Goal: Contribute content: Add original content to the website for others to see

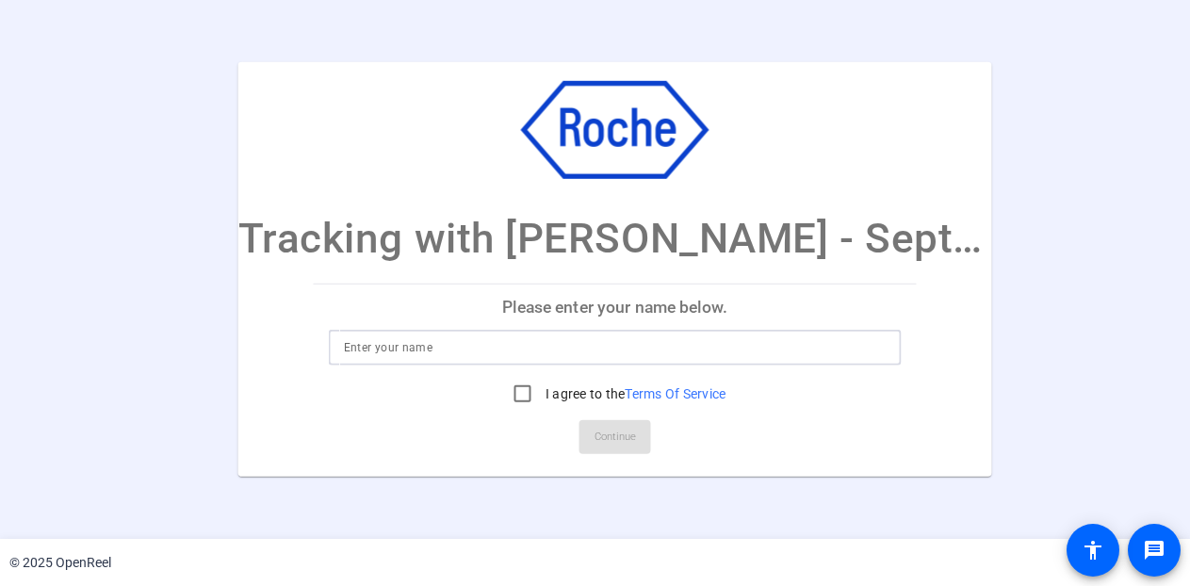
click at [367, 348] on input at bounding box center [615, 347] width 543 height 23
type input "Zack Fallowfield"
click at [523, 392] on input "I agree to the Terms Of Service" at bounding box center [523, 394] width 38 height 38
checkbox input "true"
click at [607, 434] on span "Continue" at bounding box center [615, 437] width 41 height 28
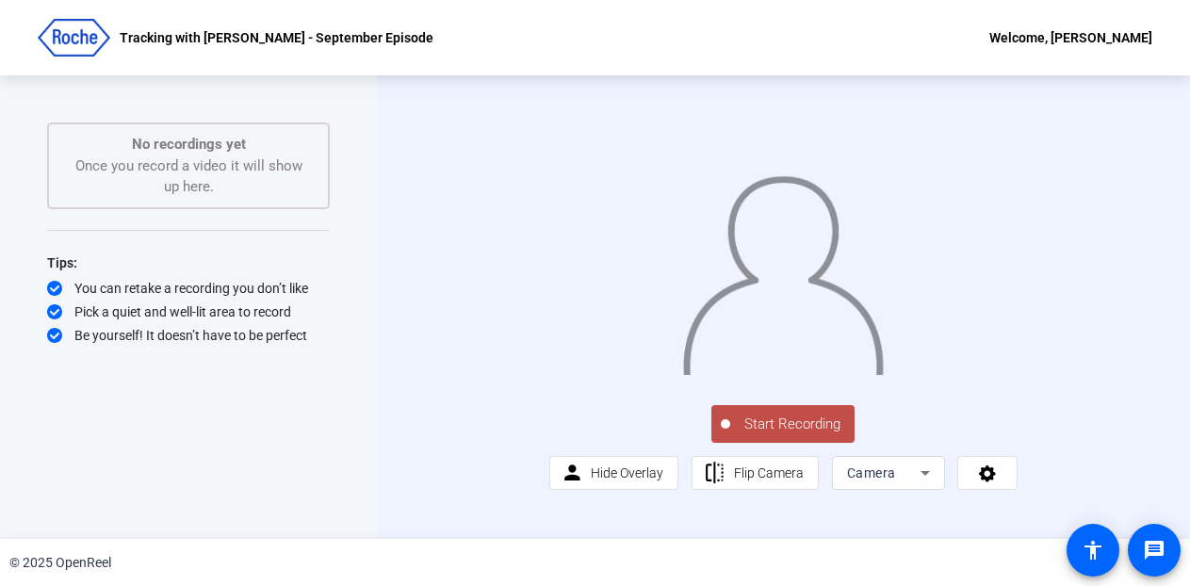
scroll to position [32, 0]
click at [909, 488] on div "Camera" at bounding box center [888, 473] width 83 height 34
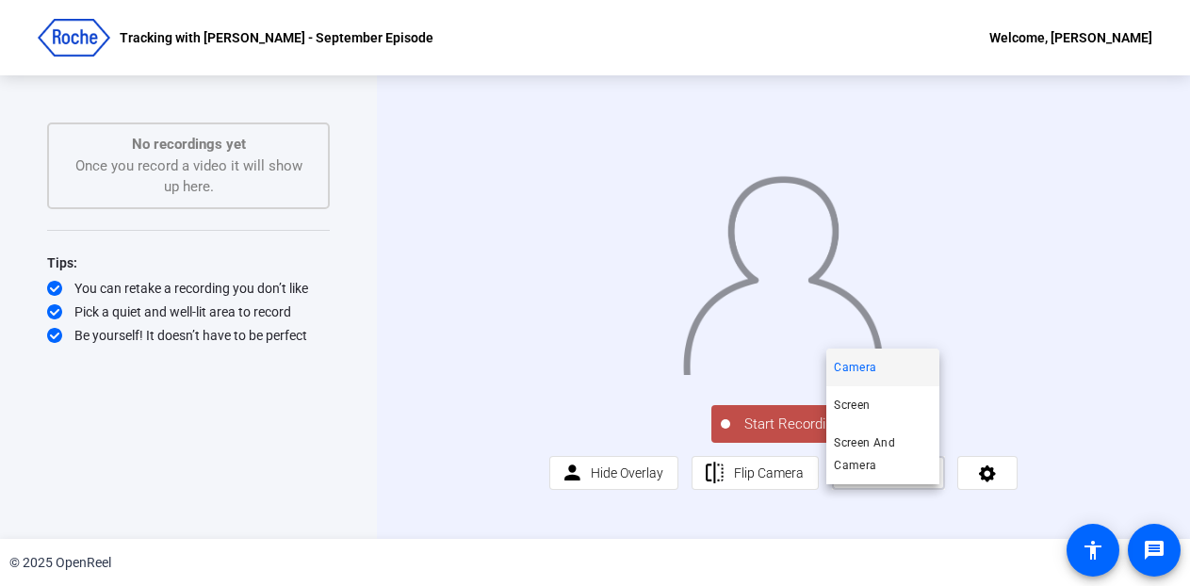
click at [910, 493] on div at bounding box center [595, 293] width 1190 height 586
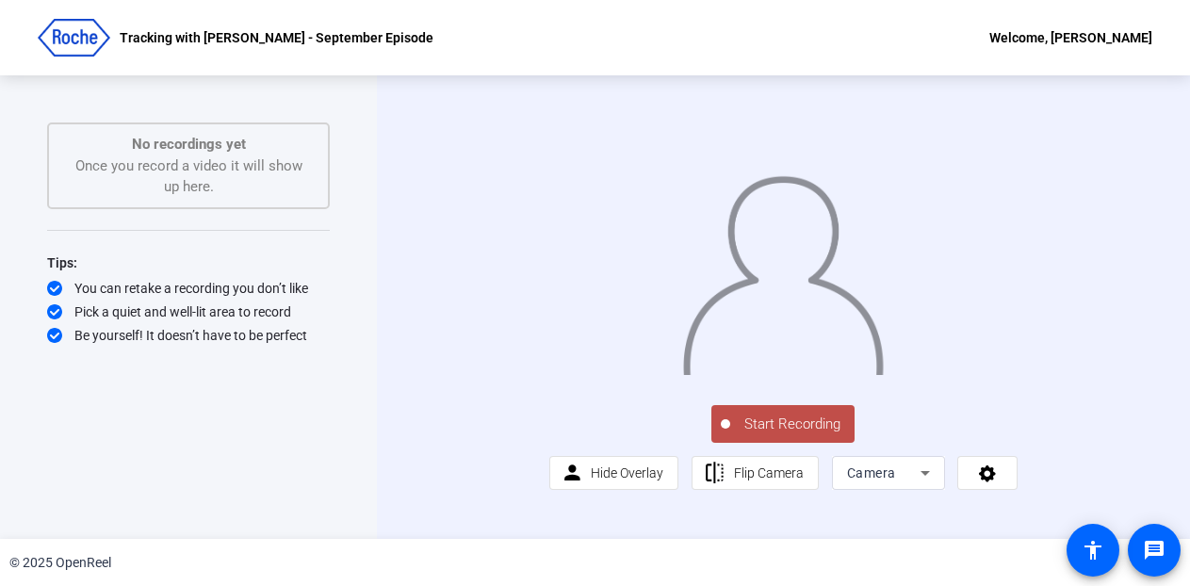
click at [914, 484] on icon at bounding box center [925, 473] width 23 height 23
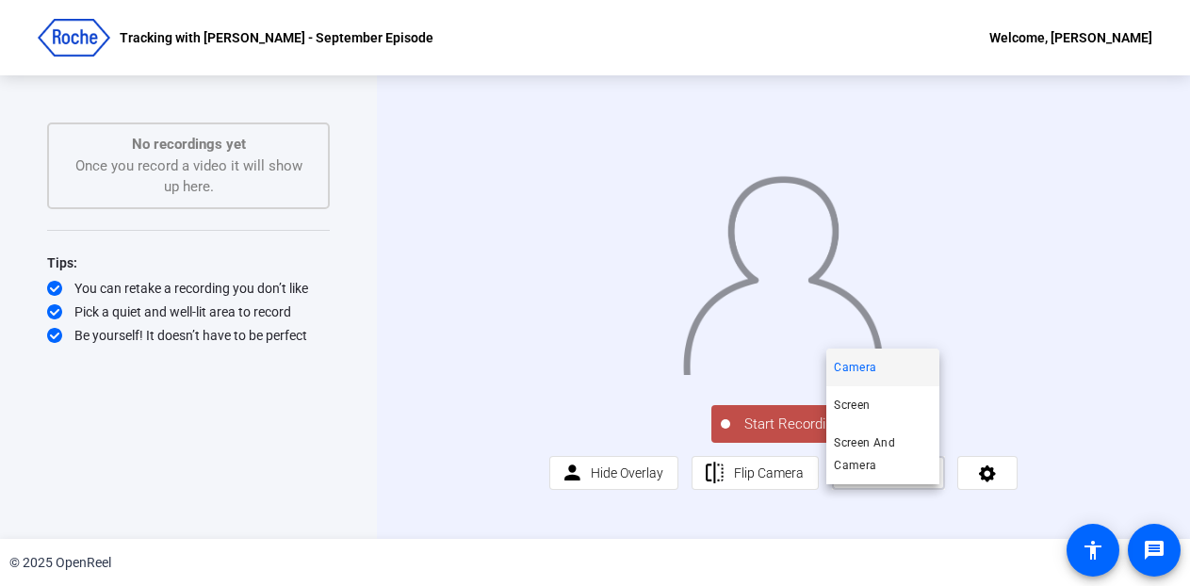
click at [852, 354] on mat-option "Camera" at bounding box center [882, 368] width 113 height 38
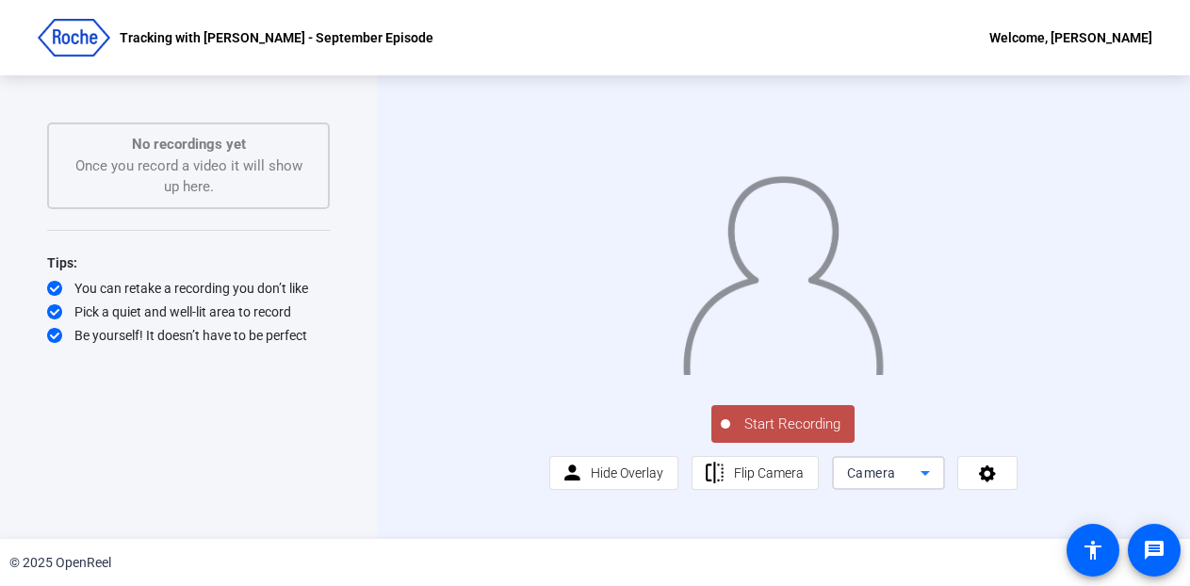
click at [901, 484] on div "Camera" at bounding box center [883, 473] width 73 height 23
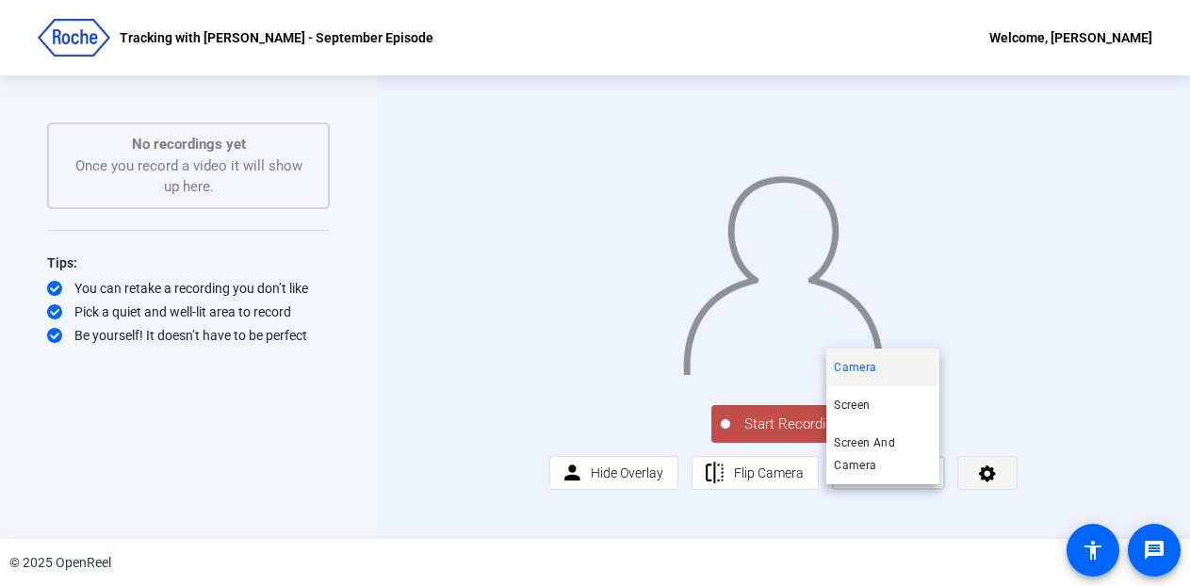
click at [982, 485] on div at bounding box center [595, 293] width 1190 height 586
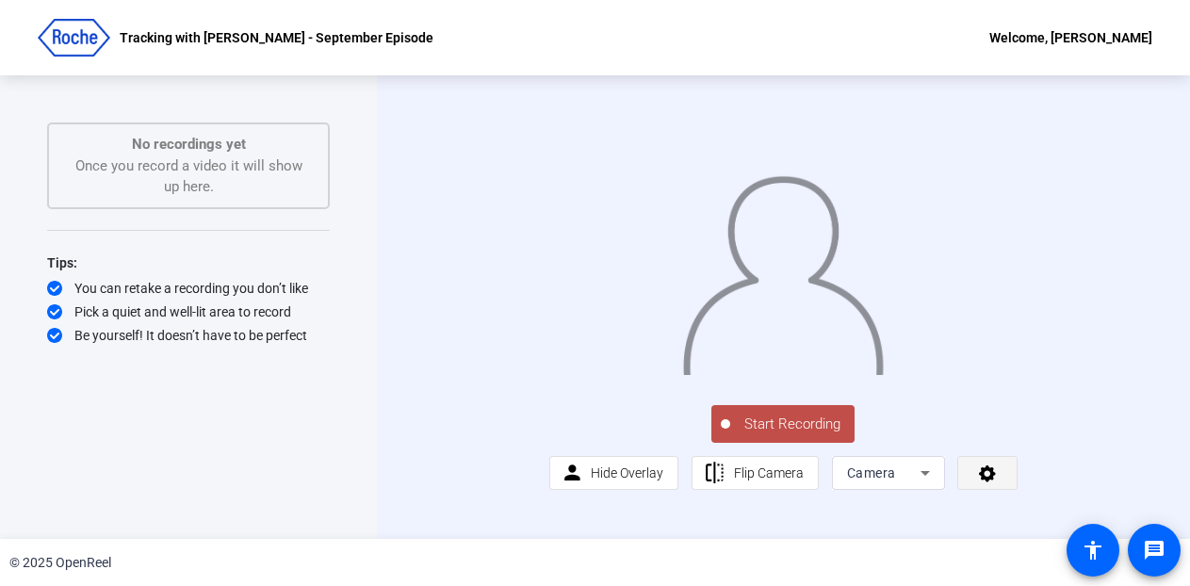
click at [979, 482] on icon at bounding box center [988, 473] width 22 height 19
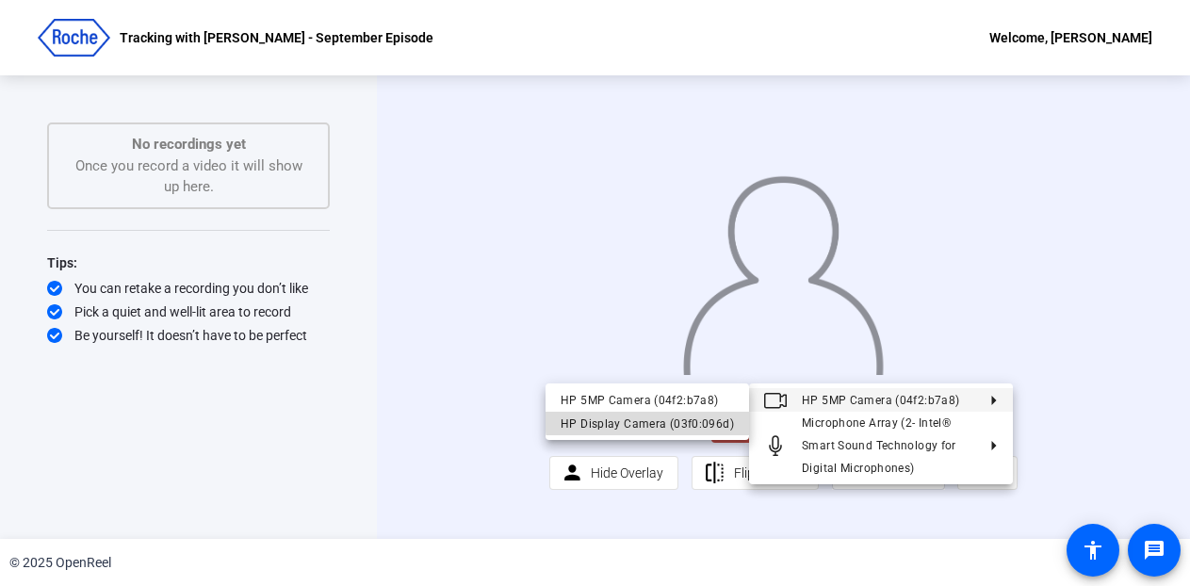
click at [658, 418] on div "HP Display Camera (03f0:096d)" at bounding box center [647, 424] width 173 height 23
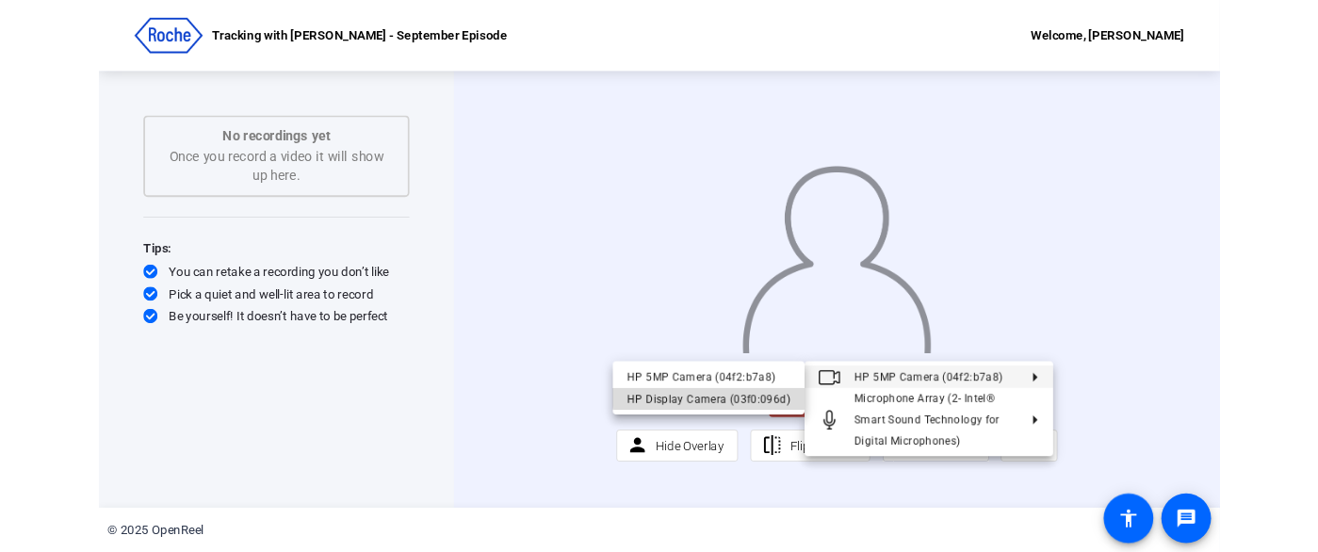
scroll to position [0, 0]
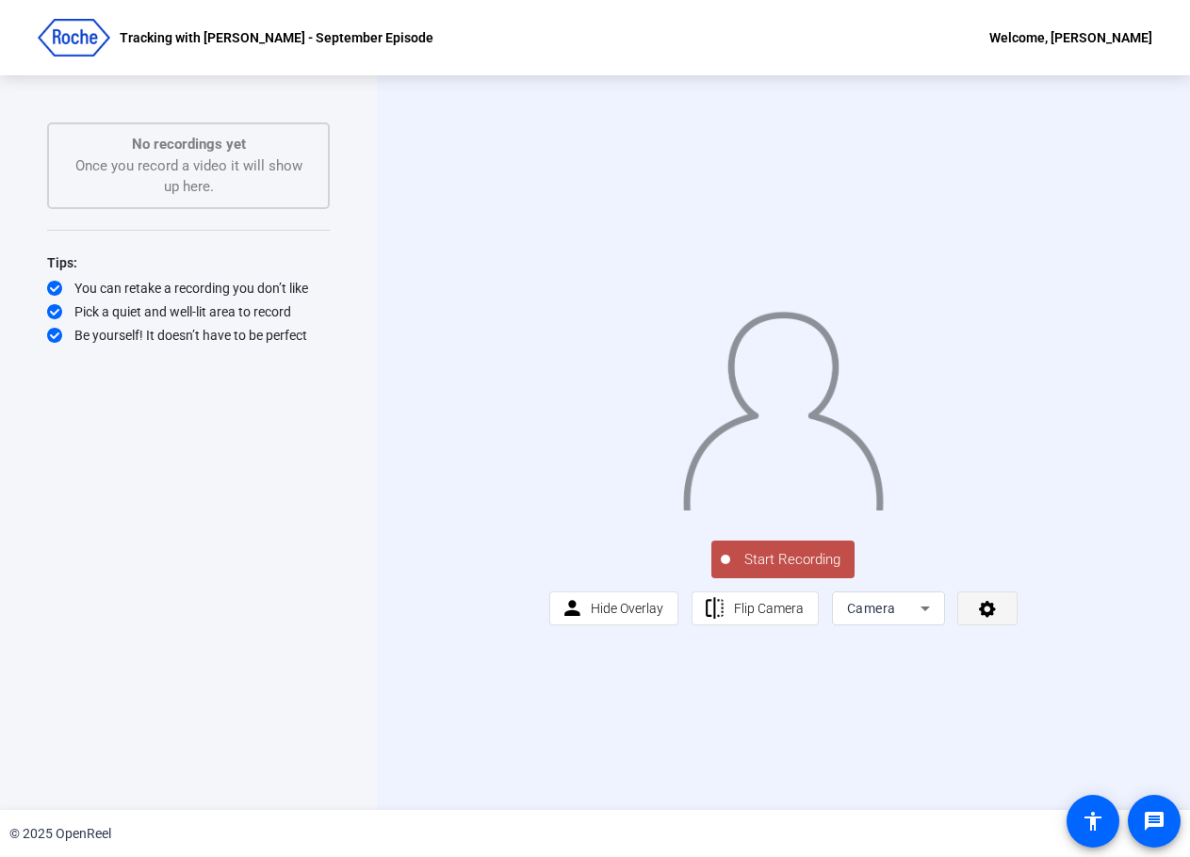
click at [991, 631] on span at bounding box center [987, 608] width 58 height 45
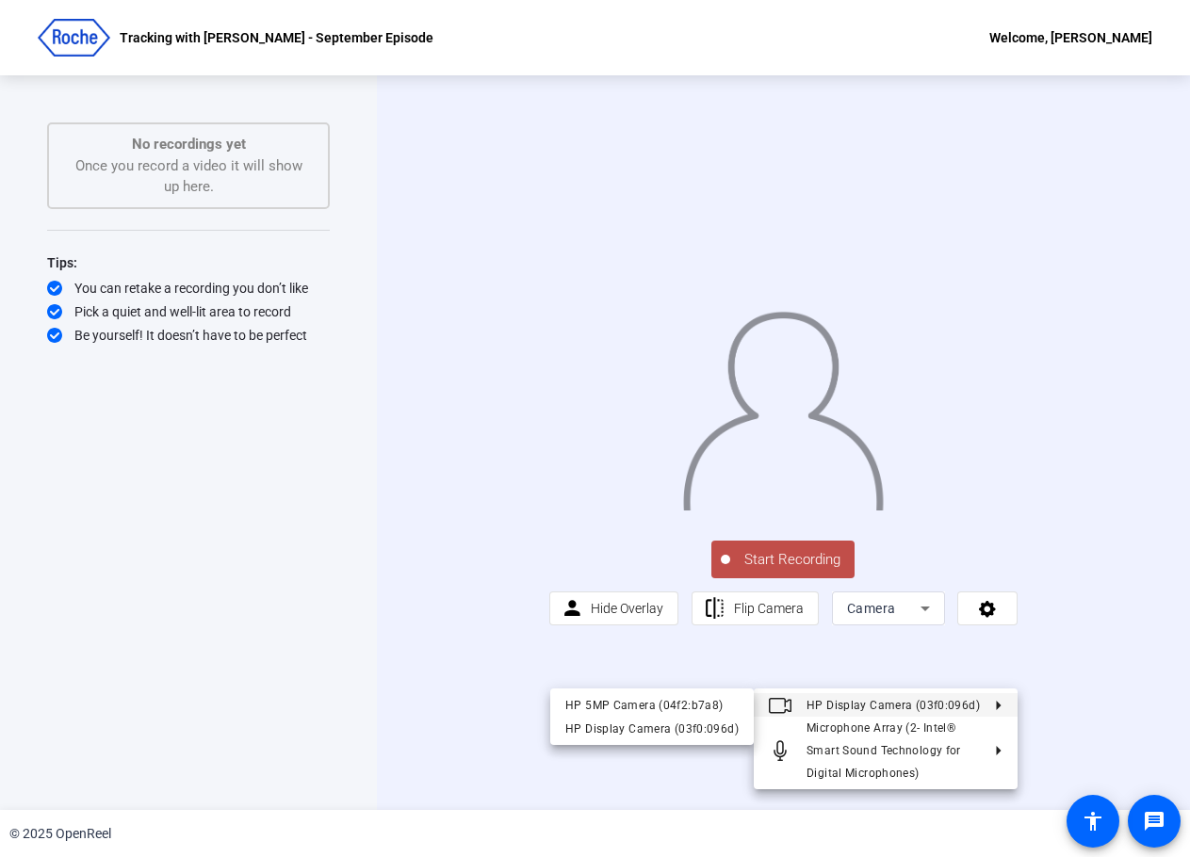
click at [405, 609] on div at bounding box center [595, 428] width 1190 height 857
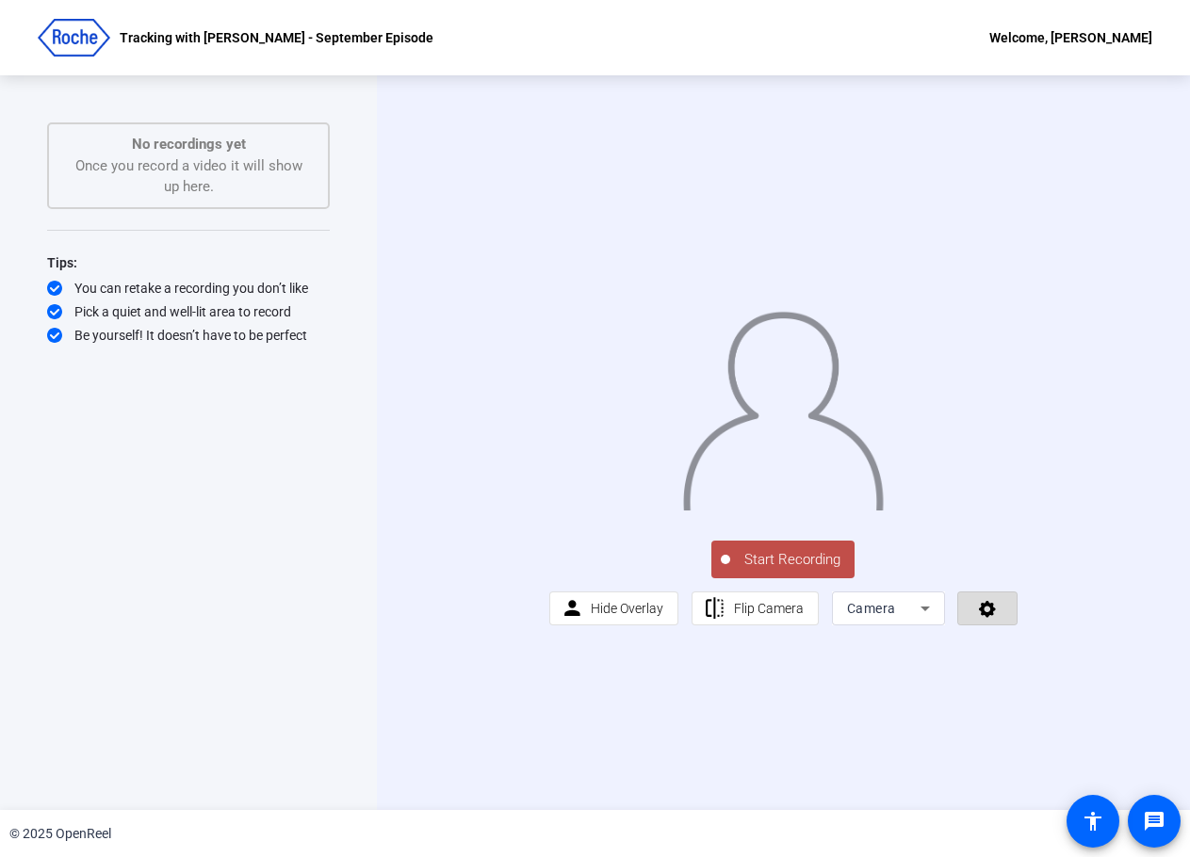
click at [996, 618] on icon at bounding box center [988, 608] width 22 height 19
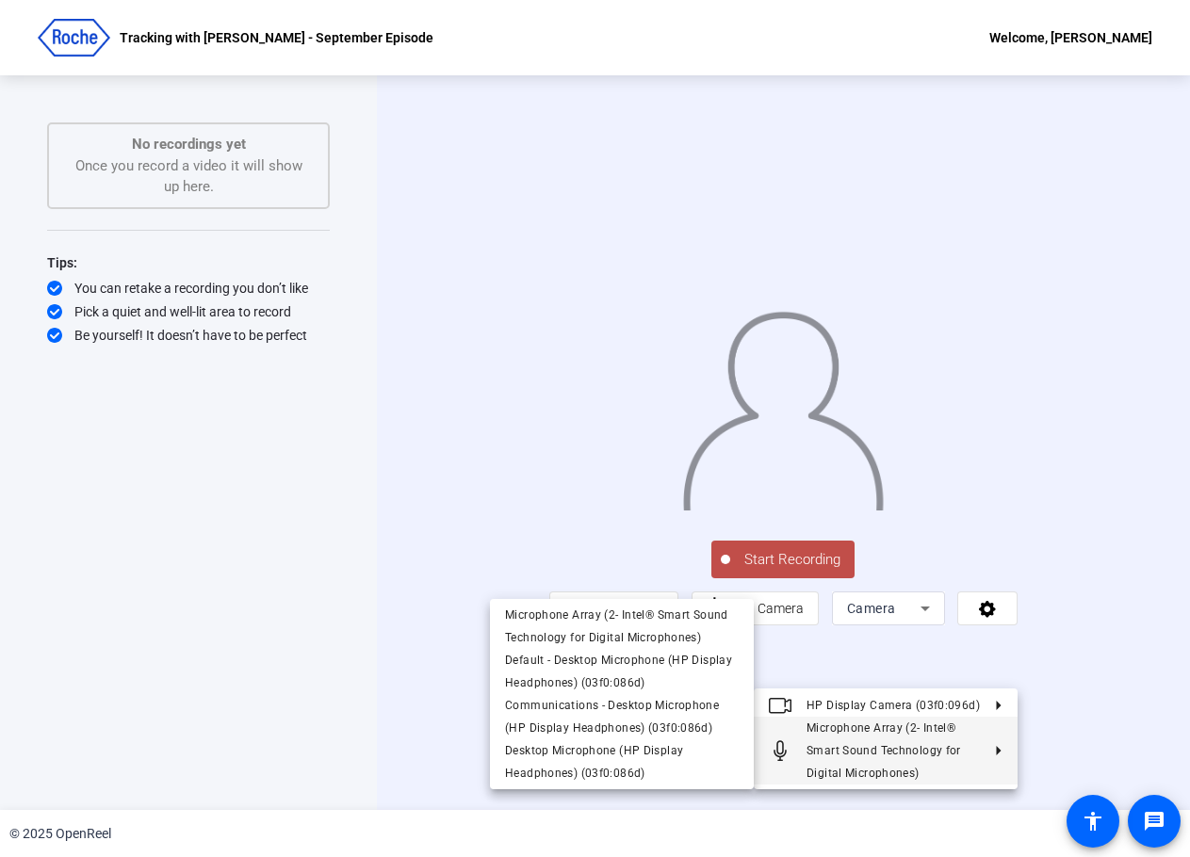
click at [356, 651] on div at bounding box center [595, 428] width 1190 height 857
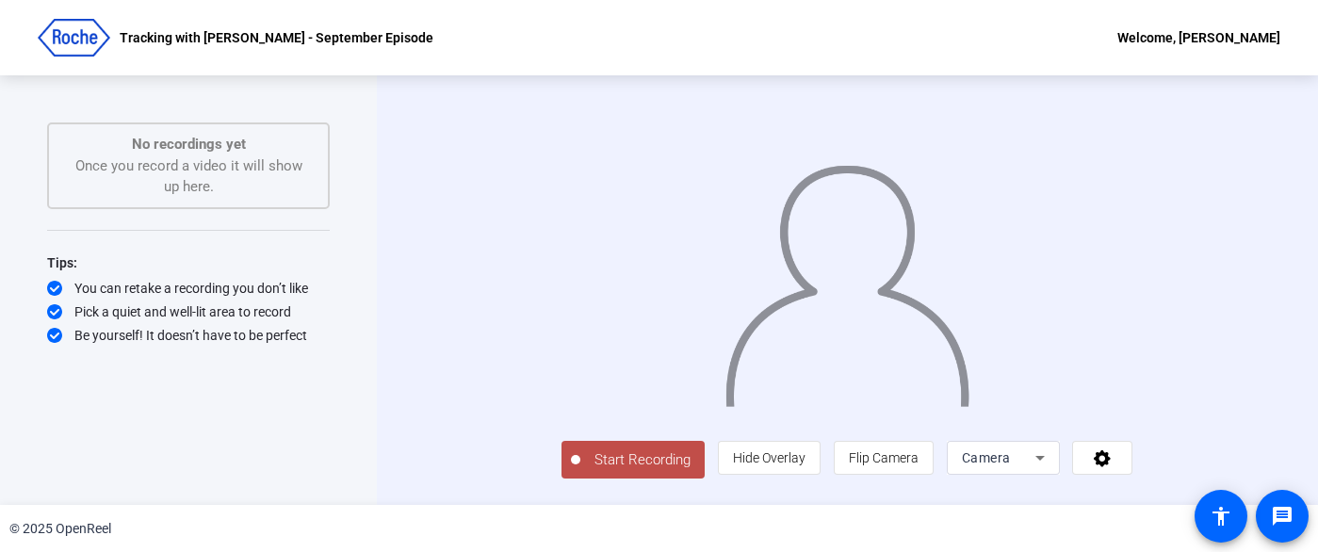
click at [1037, 531] on div "© 2025 OpenReel" at bounding box center [659, 528] width 1318 height 47
click at [1036, 469] on div "Camera" at bounding box center [998, 458] width 73 height 23
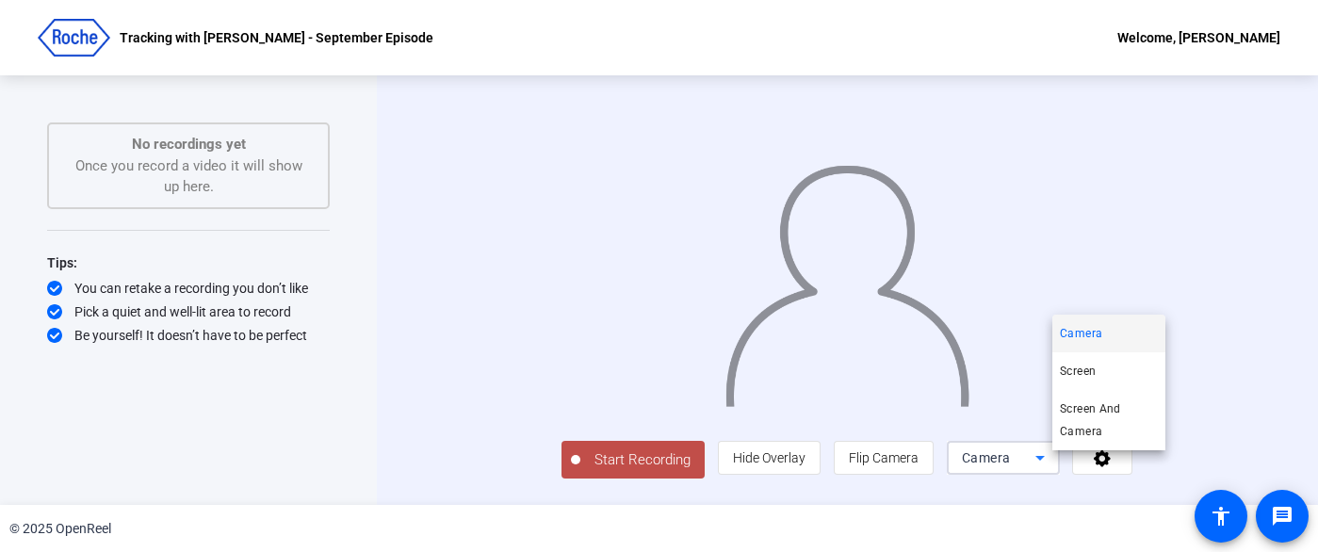
click at [1200, 471] on div at bounding box center [659, 276] width 1318 height 552
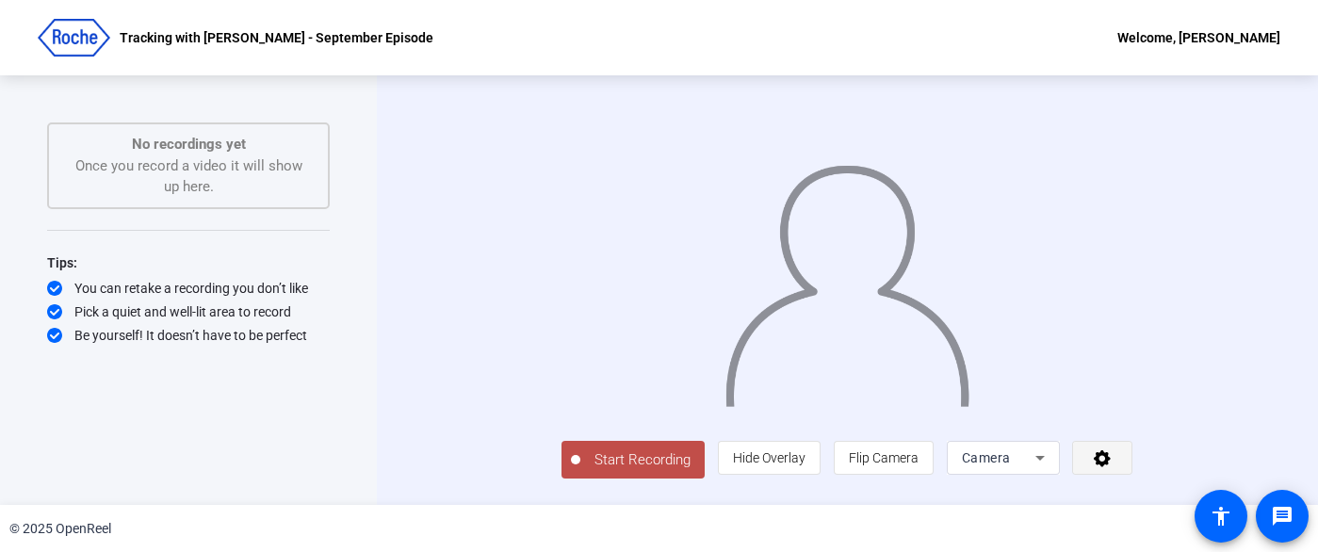
click at [1114, 467] on icon at bounding box center [1103, 458] width 22 height 19
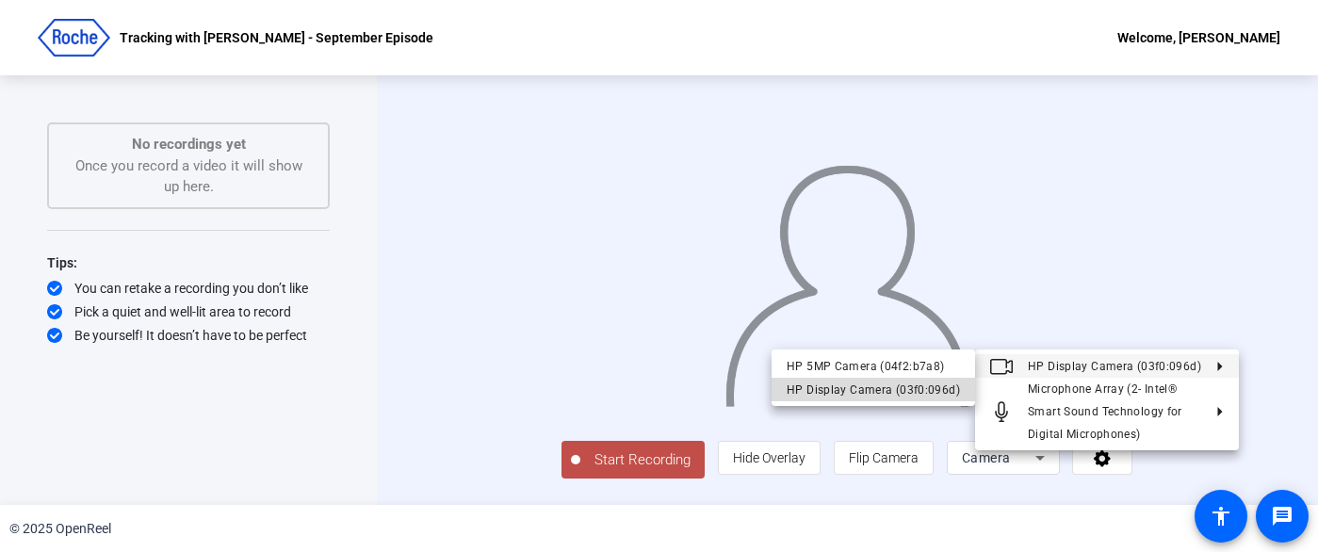
click at [901, 389] on div "HP Display Camera (03f0:096d)" at bounding box center [873, 389] width 173 height 23
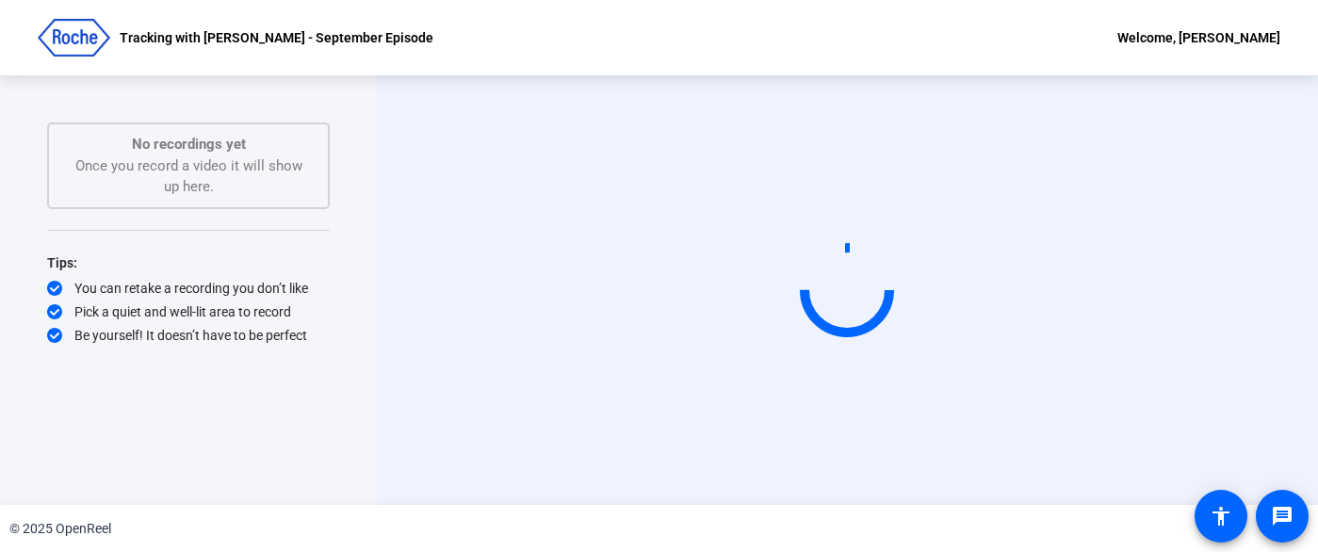
scroll to position [0, 0]
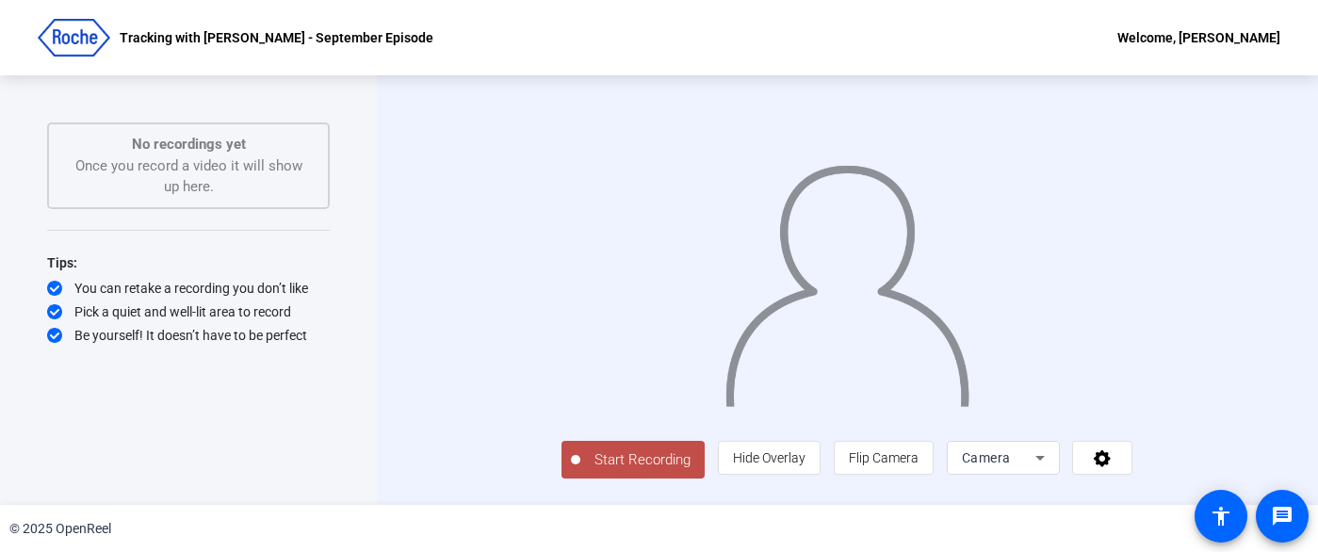
click at [572, 55] on div "Tracking with Zack - September Episode Welcome, Zack Fallowfield" at bounding box center [659, 37] width 1318 height 75
click at [580, 460] on span "Start Recording" at bounding box center [642, 460] width 124 height 22
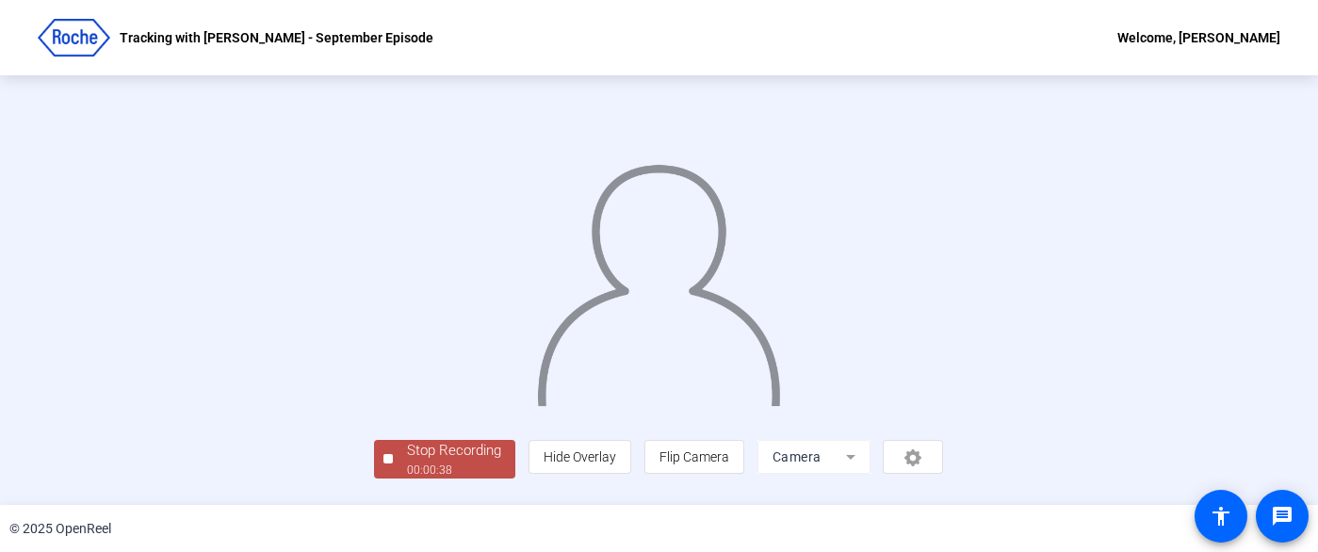
scroll to position [124, 0]
click at [407, 458] on div "Stop Recording" at bounding box center [454, 451] width 94 height 22
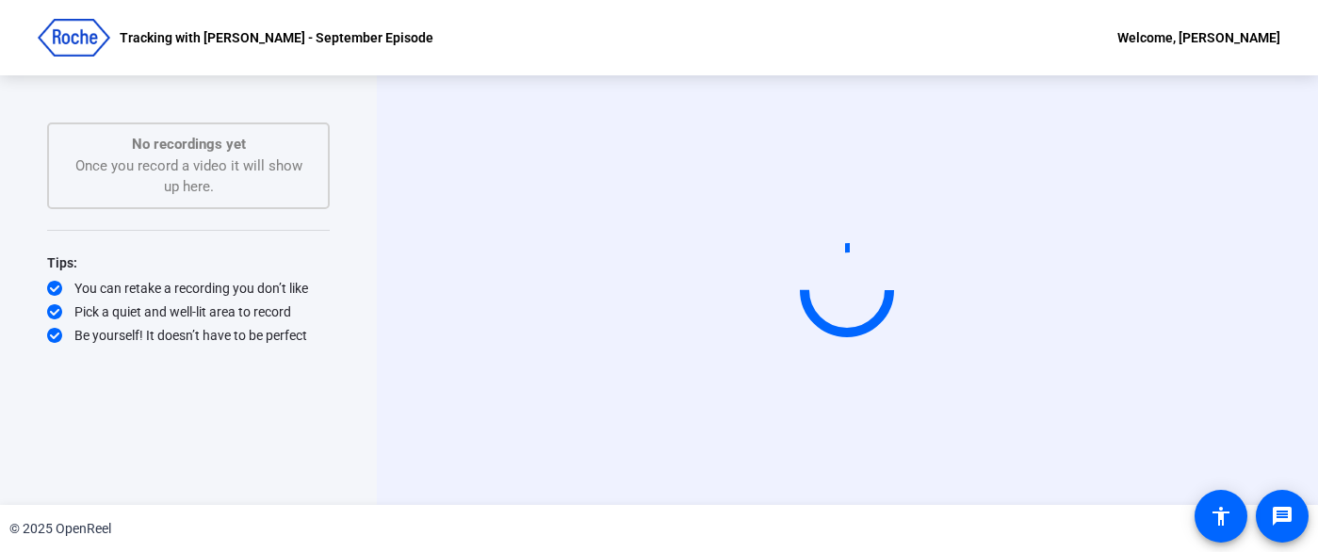
scroll to position [8, 0]
click at [488, 43] on div "Tracking with Zack - September Episode Welcome, Zack Fallowfield" at bounding box center [659, 37] width 1318 height 75
click at [733, 211] on video at bounding box center [847, 290] width 283 height 159
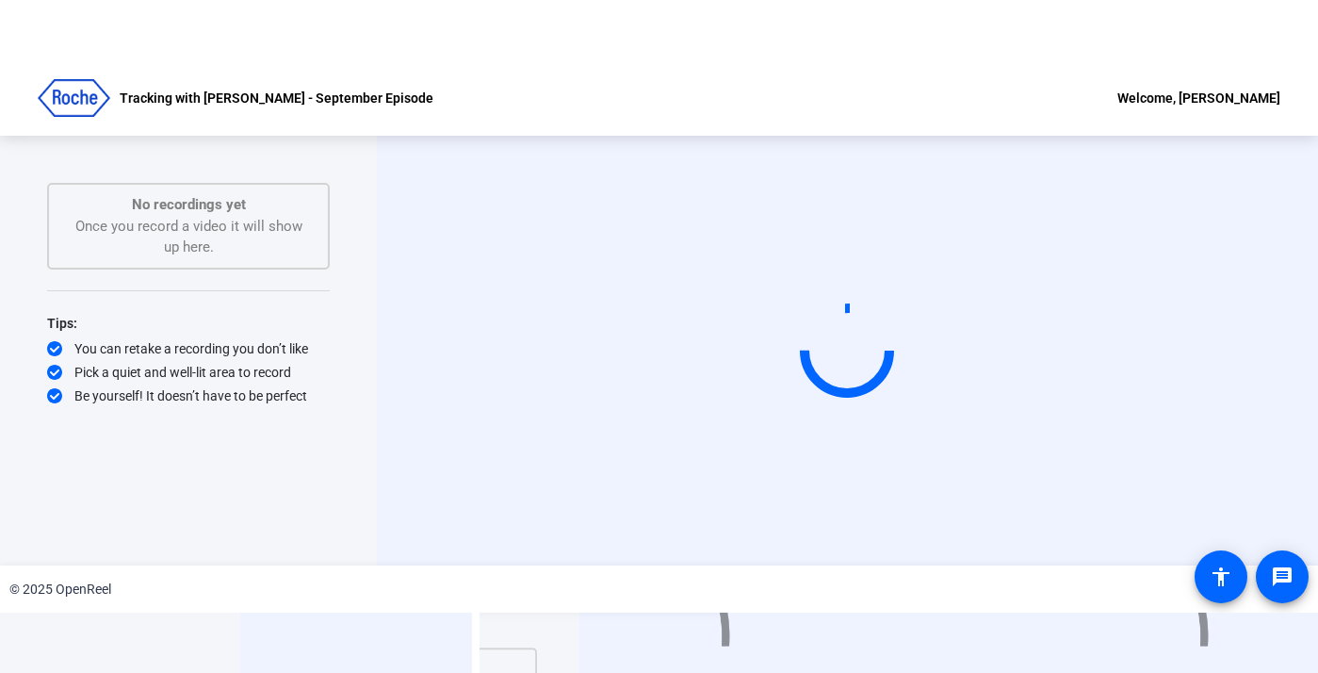
scroll to position [0, 0]
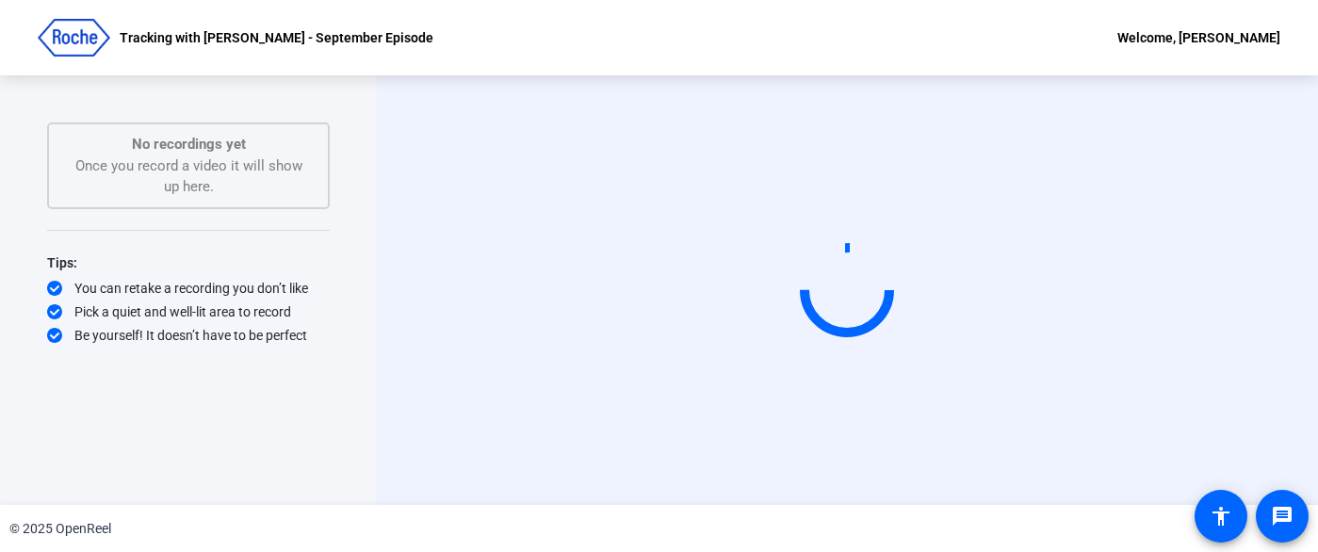
click at [732, 549] on div "© 2025 OpenReel" at bounding box center [659, 528] width 1318 height 47
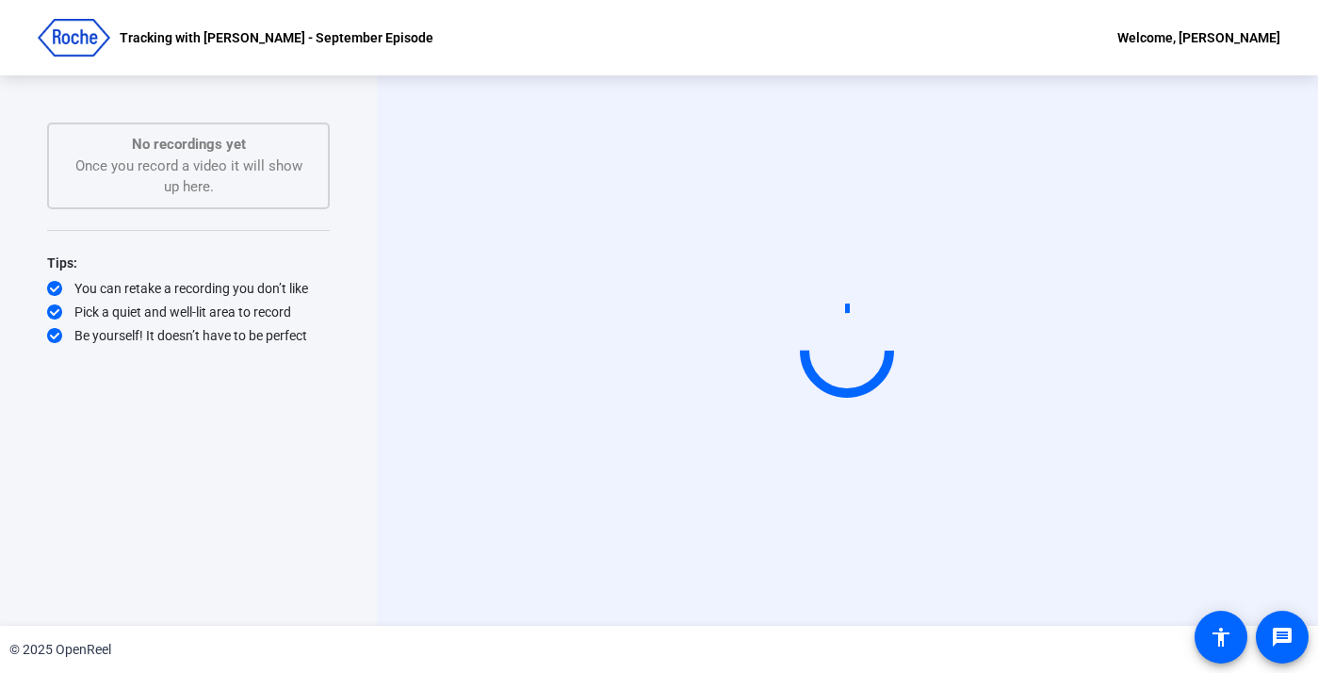
click at [531, 113] on div "Start Recording" at bounding box center [847, 350] width 941 height 550
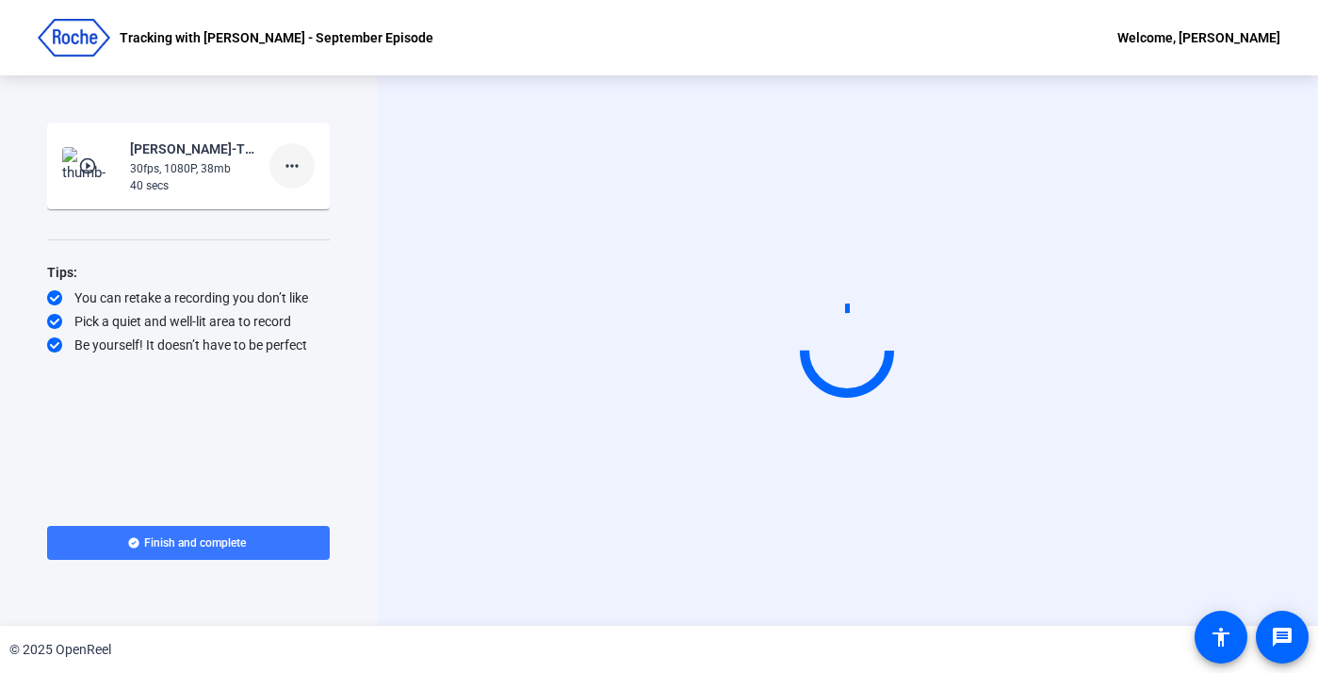
click at [292, 168] on mat-icon "more_horiz" at bounding box center [292, 166] width 23 height 23
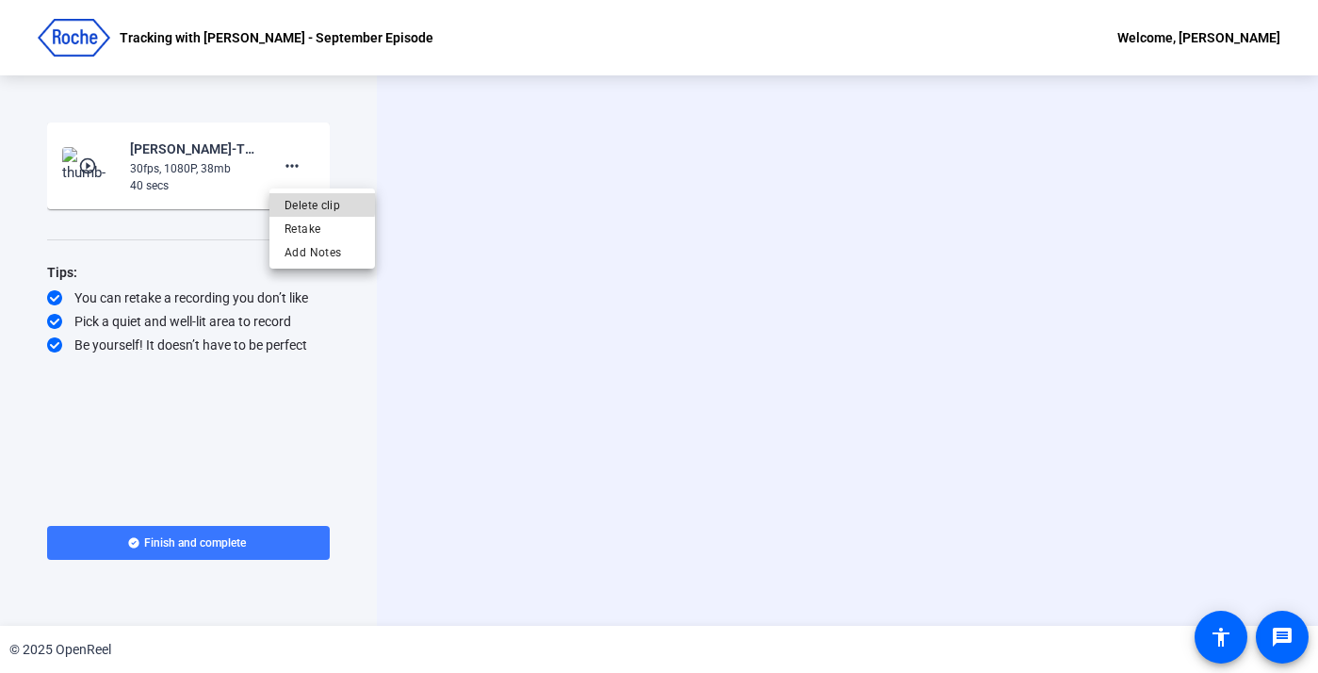
click at [291, 202] on span "Delete clip" at bounding box center [322, 205] width 75 height 23
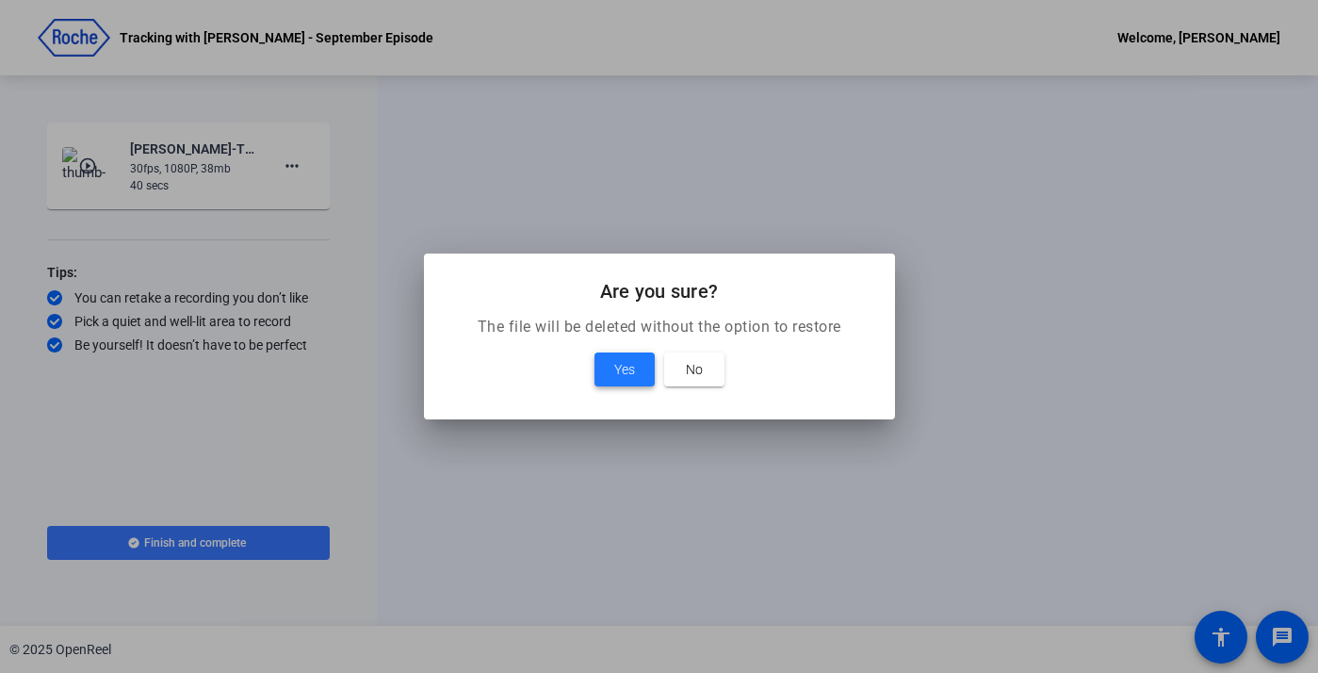
click at [598, 358] on span at bounding box center [625, 369] width 60 height 45
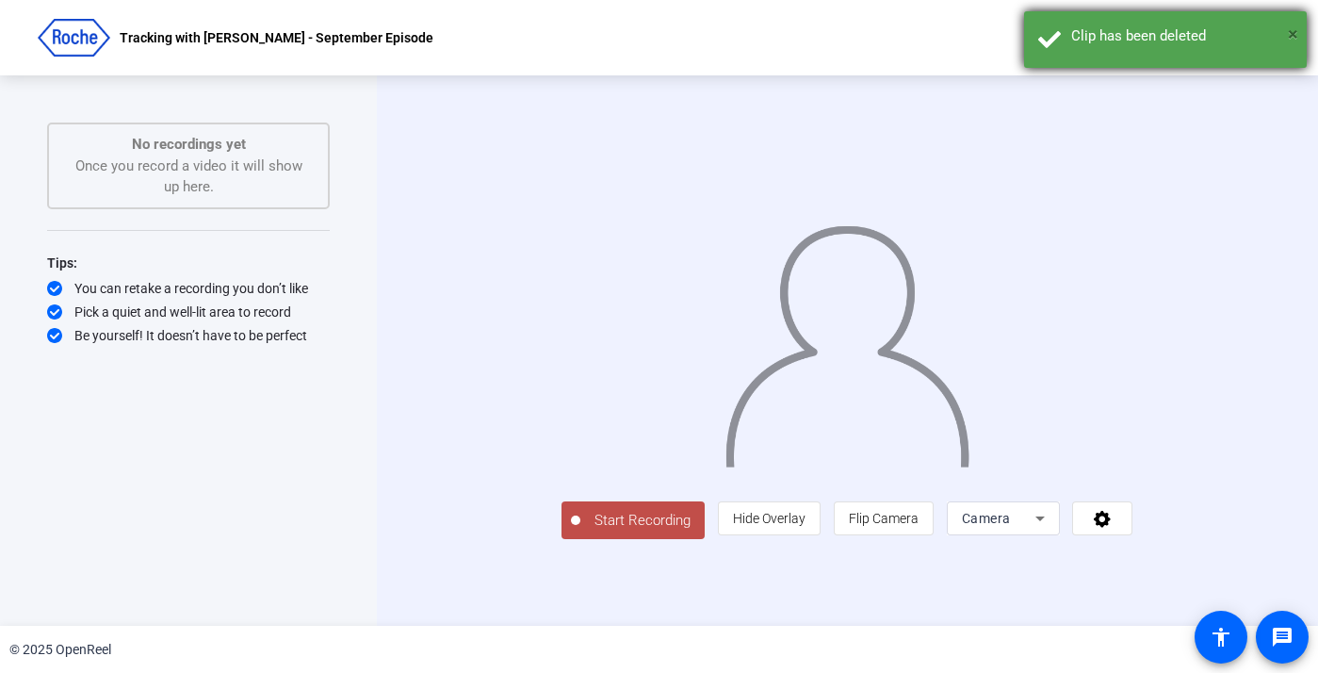
click at [1291, 30] on span "×" at bounding box center [1293, 34] width 10 height 23
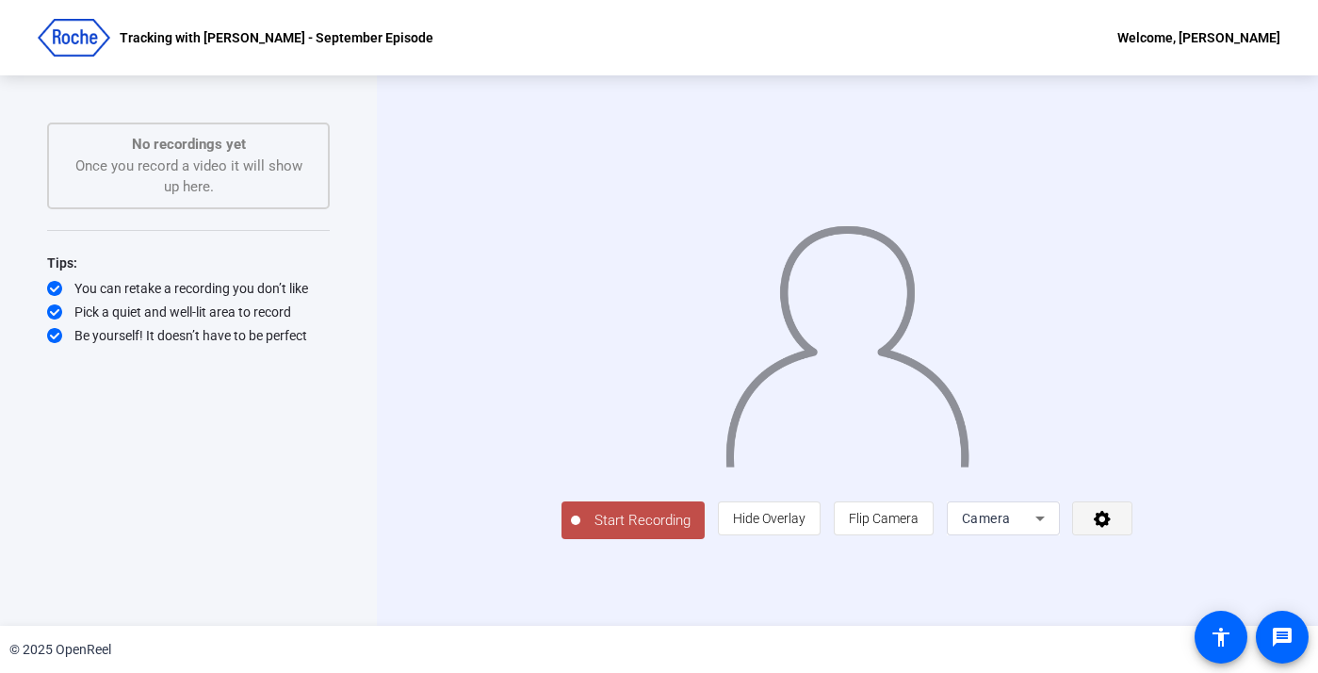
click at [1132, 541] on span at bounding box center [1102, 518] width 58 height 45
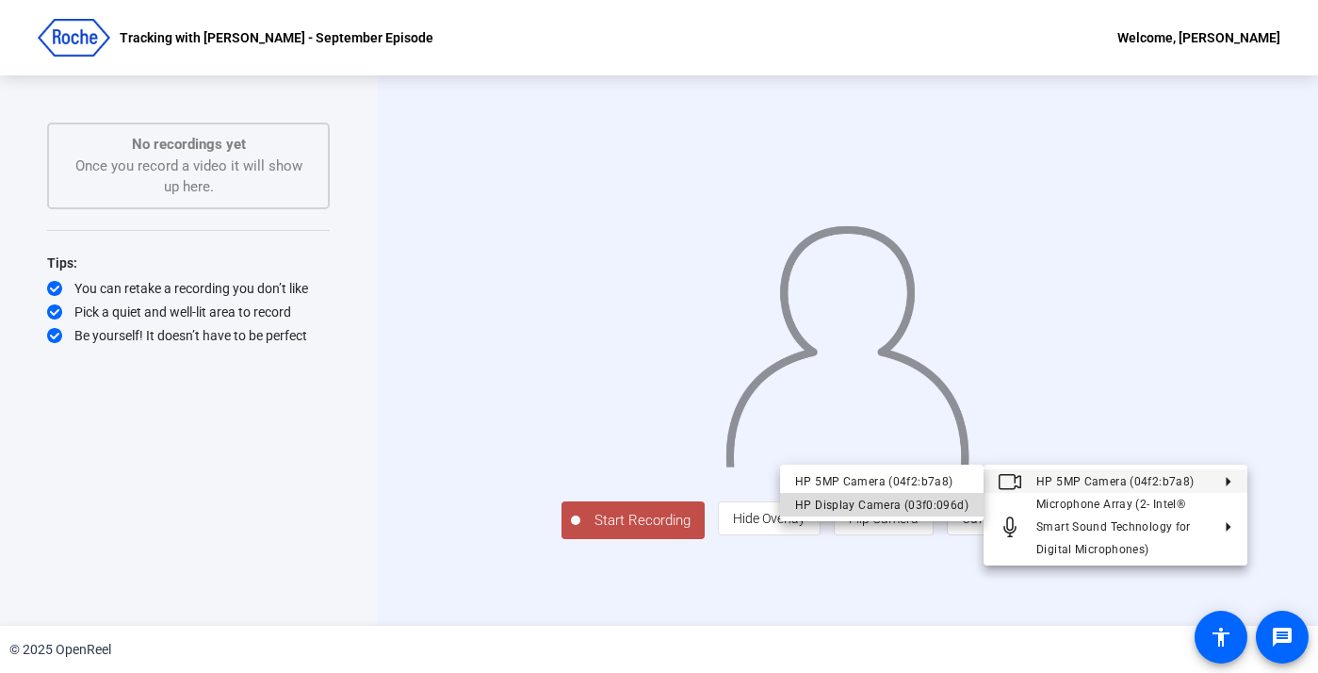
click at [908, 504] on div "HP Display Camera (03f0:096d)" at bounding box center [881, 505] width 173 height 23
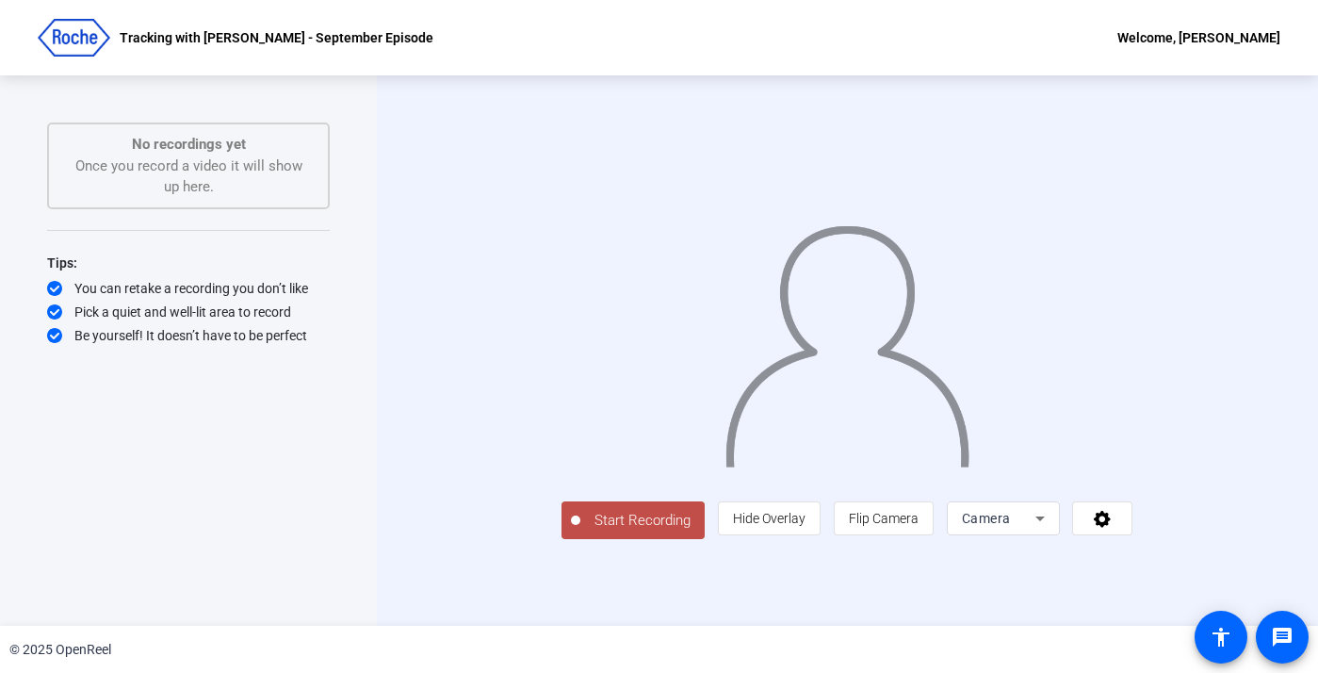
click at [580, 531] on span "Start Recording" at bounding box center [642, 521] width 124 height 22
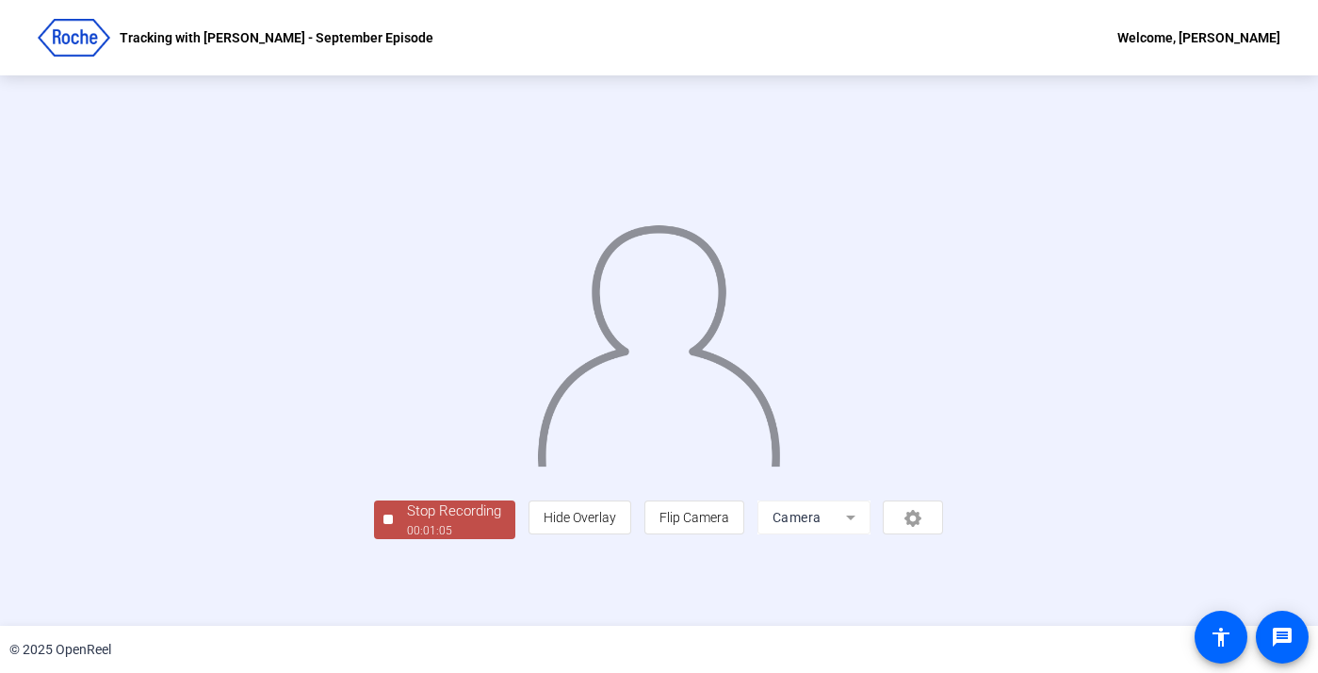
scroll to position [64, 0]
click at [407, 522] on div "Stop Recording" at bounding box center [454, 511] width 94 height 22
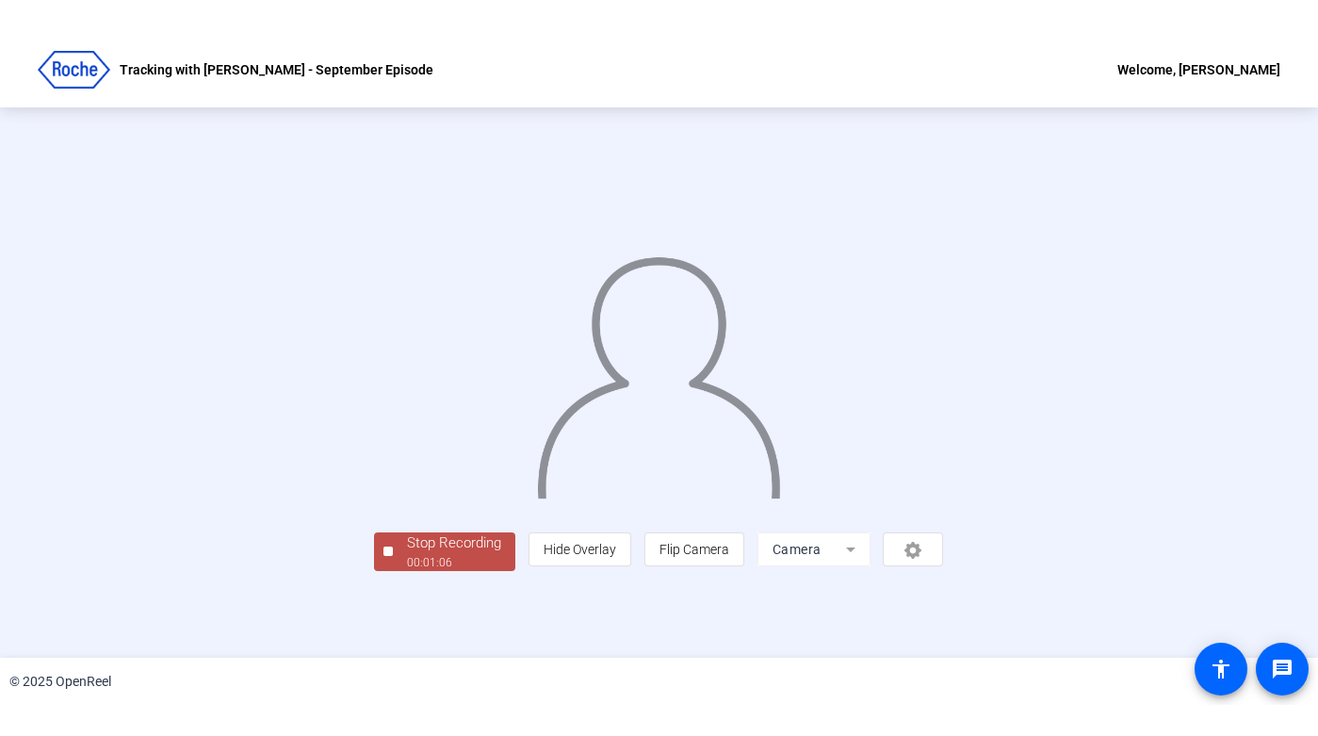
scroll to position [0, 0]
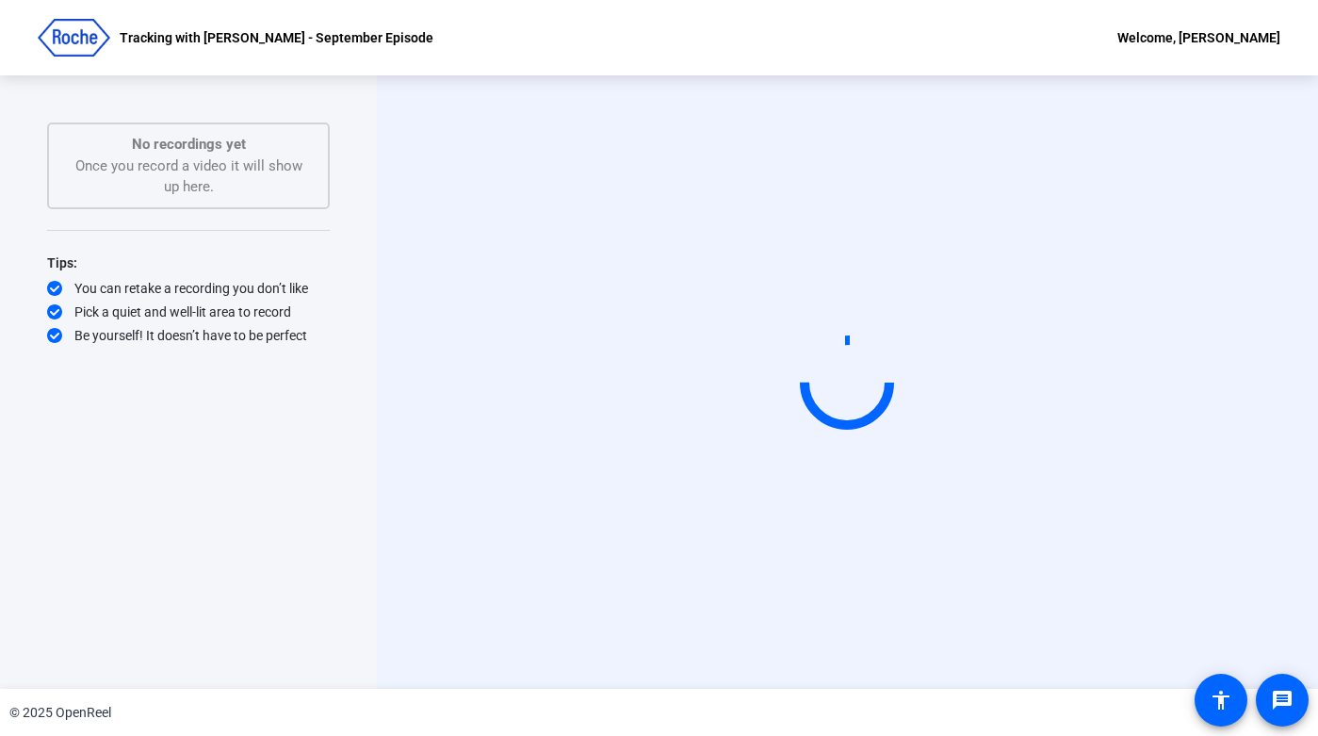
click at [520, 94] on div "Start Recording" at bounding box center [847, 381] width 941 height 613
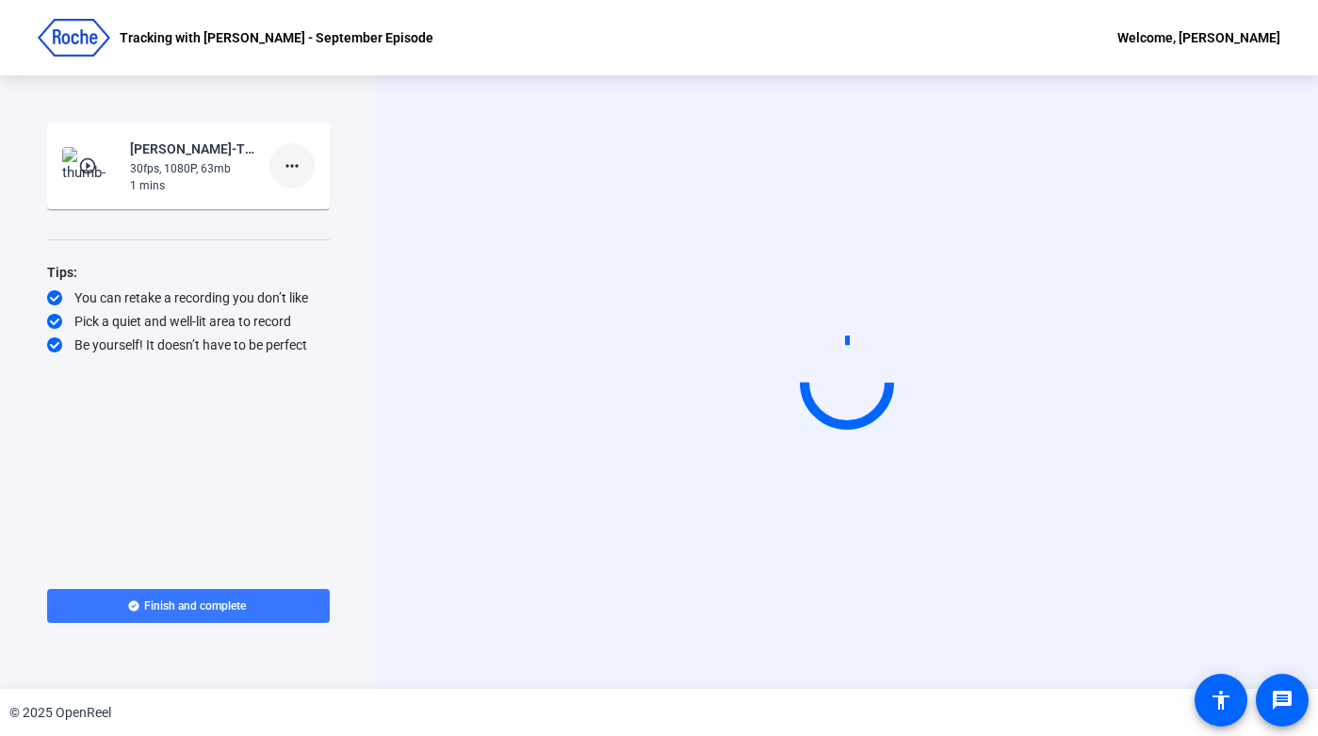
click at [277, 171] on span at bounding box center [291, 165] width 45 height 45
click at [280, 212] on button "Delete clip" at bounding box center [322, 205] width 106 height 24
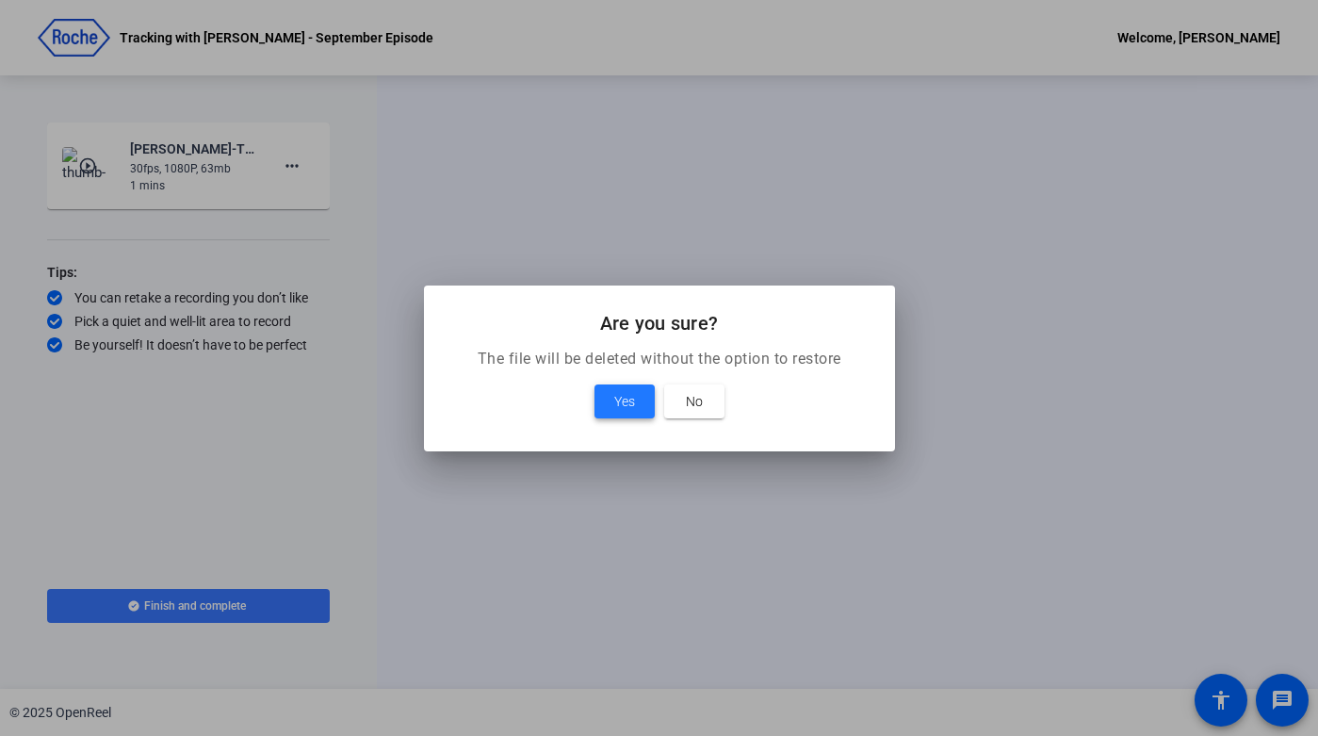
click at [615, 418] on span at bounding box center [625, 401] width 60 height 45
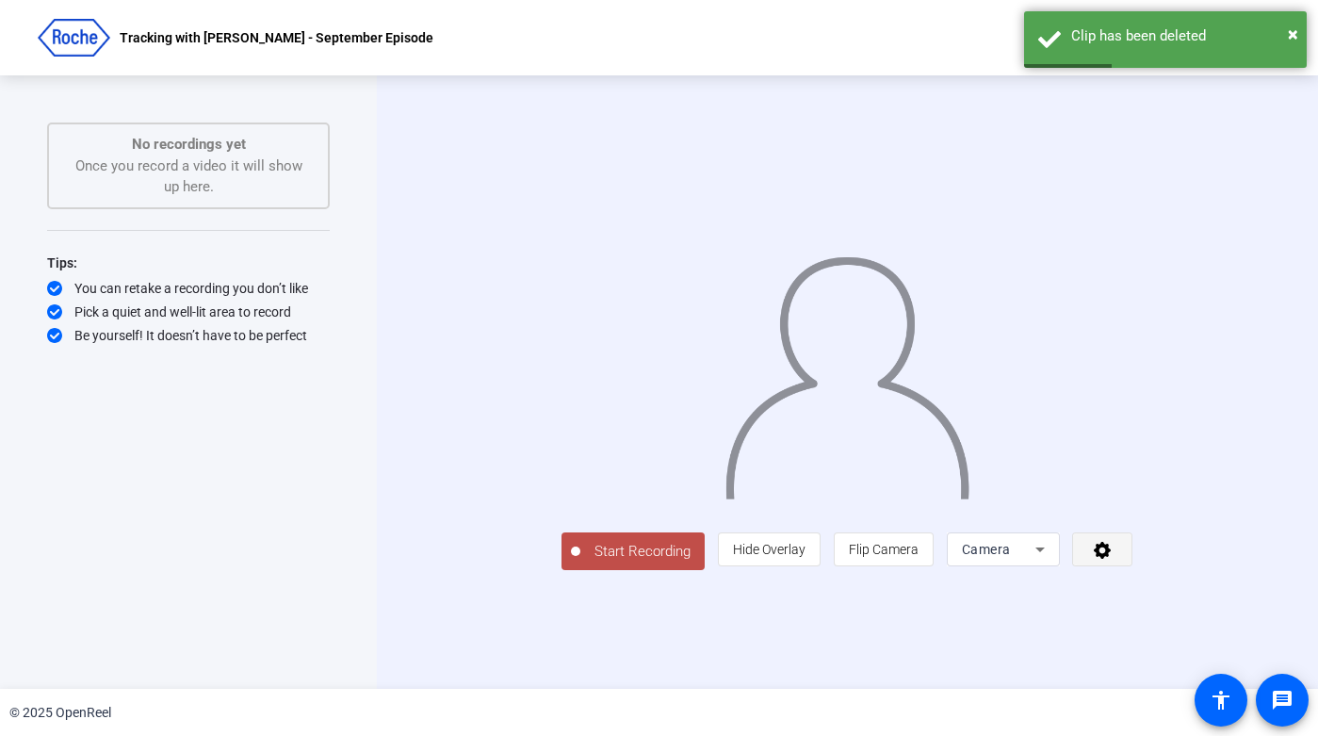
click at [1132, 572] on span at bounding box center [1102, 549] width 58 height 45
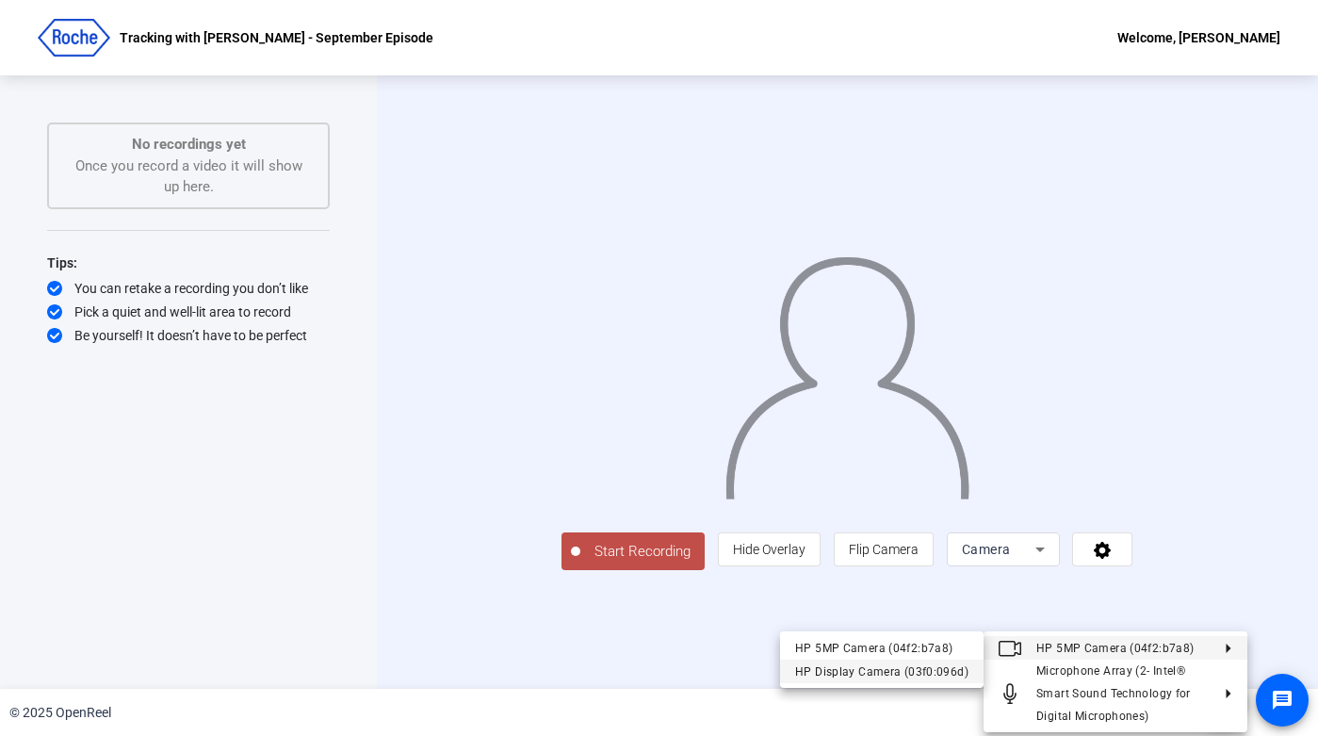
click at [905, 670] on div "HP Display Camera (03f0:096d)" at bounding box center [881, 671] width 173 height 23
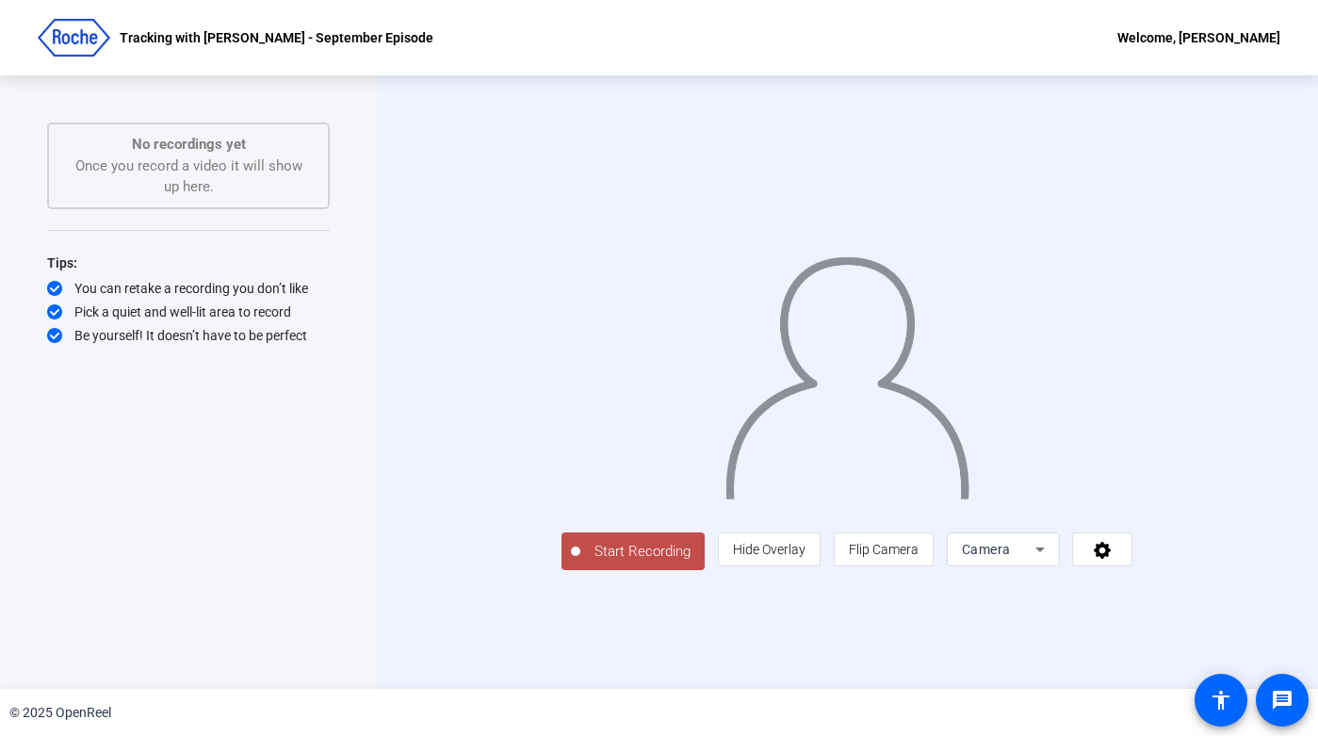
click at [580, 563] on span "Start Recording" at bounding box center [642, 552] width 124 height 22
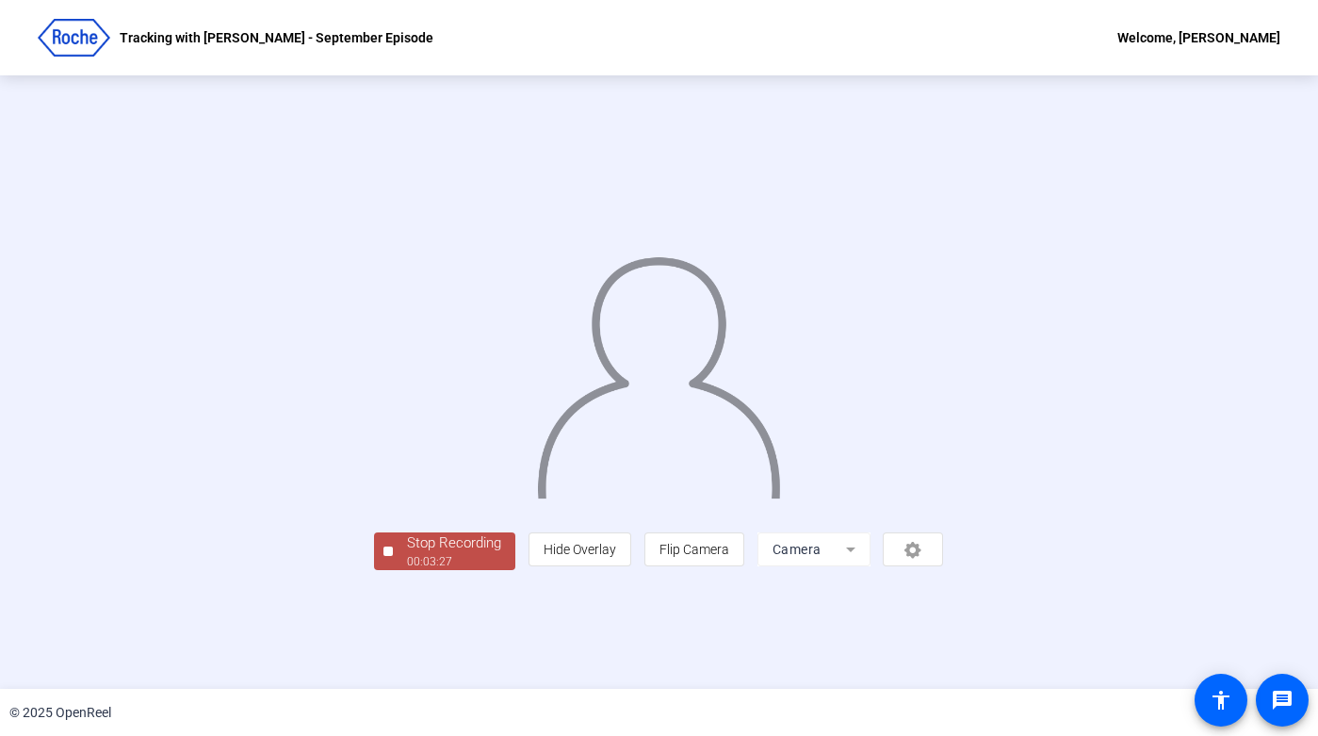
click at [407, 554] on div "Stop Recording" at bounding box center [454, 543] width 94 height 22
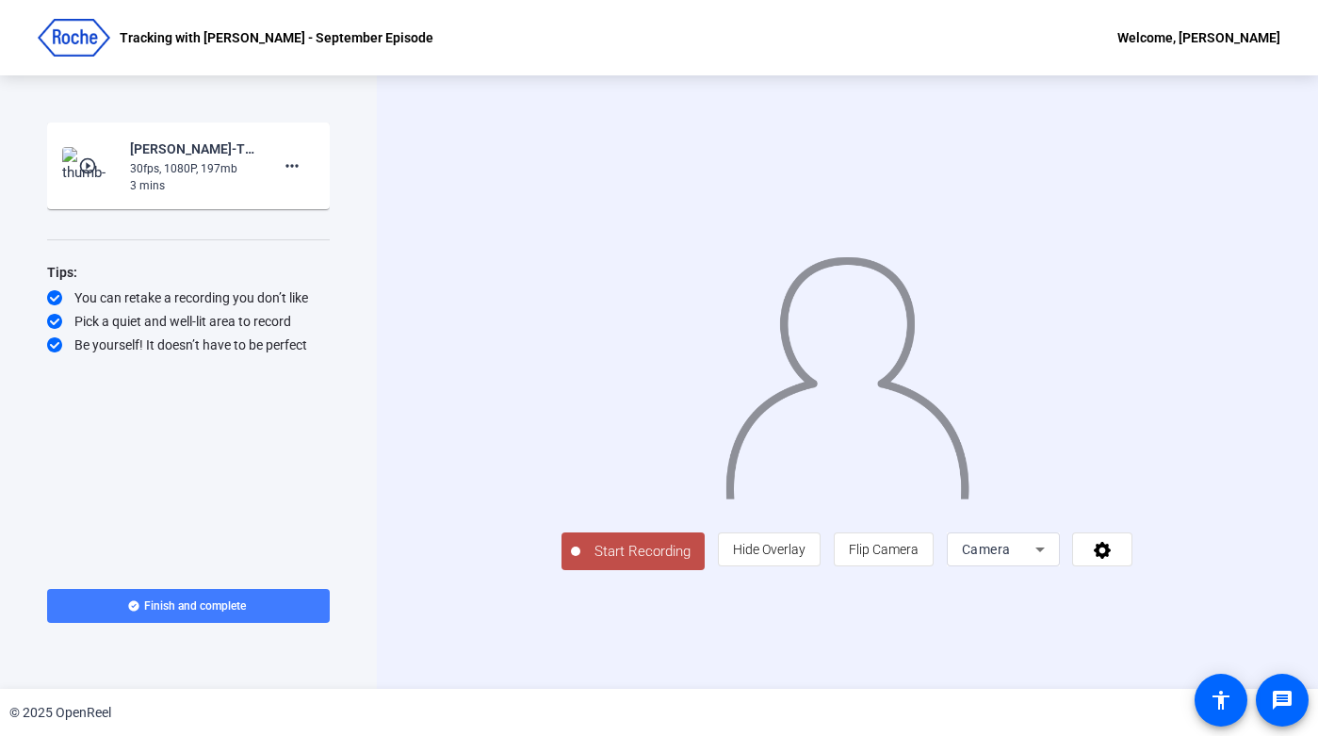
click at [130, 602] on icon at bounding box center [133, 605] width 10 height 10
